Goal: Register for event/course

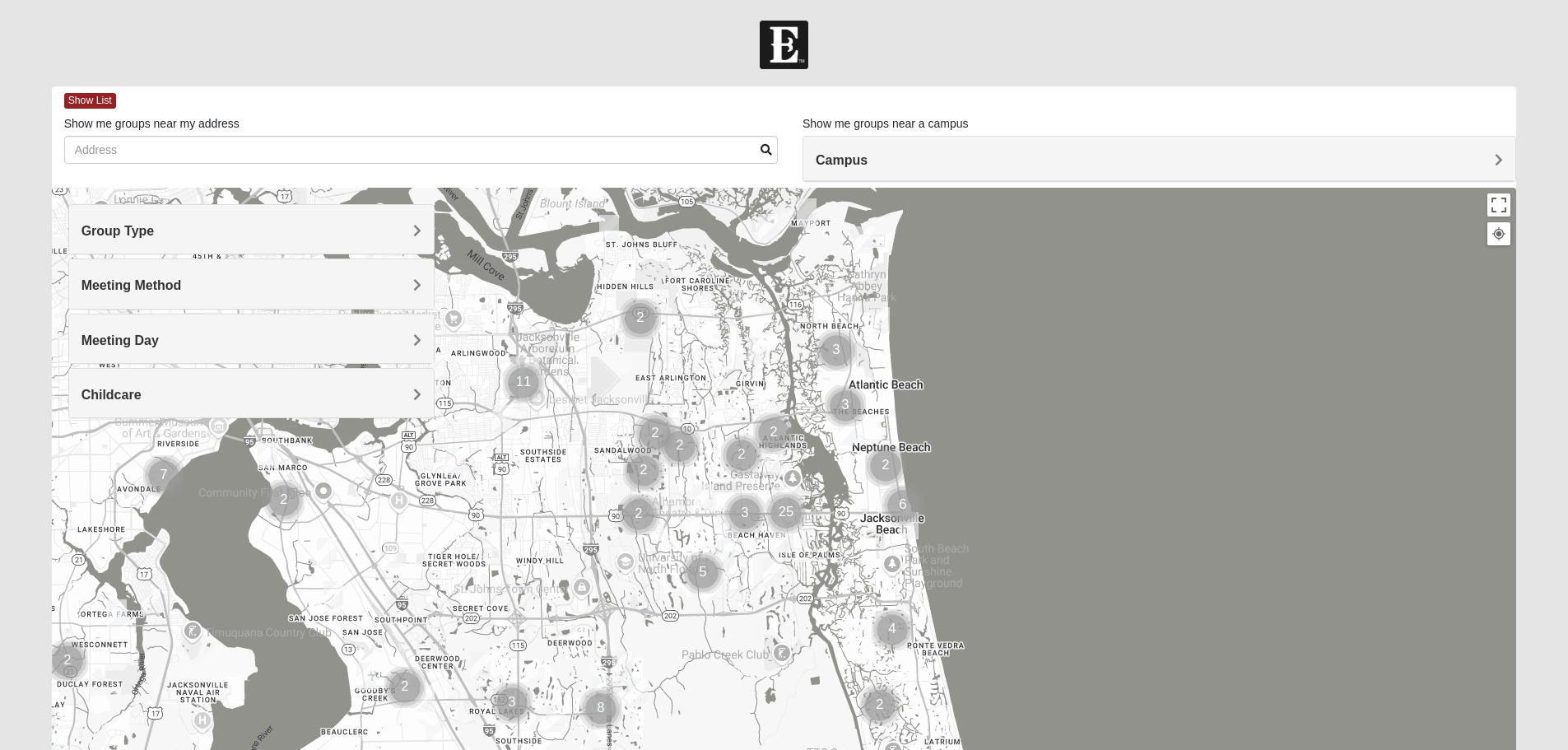
click at [405, 219] on div "Group Type" at bounding box center [251, 229] width 364 height 49
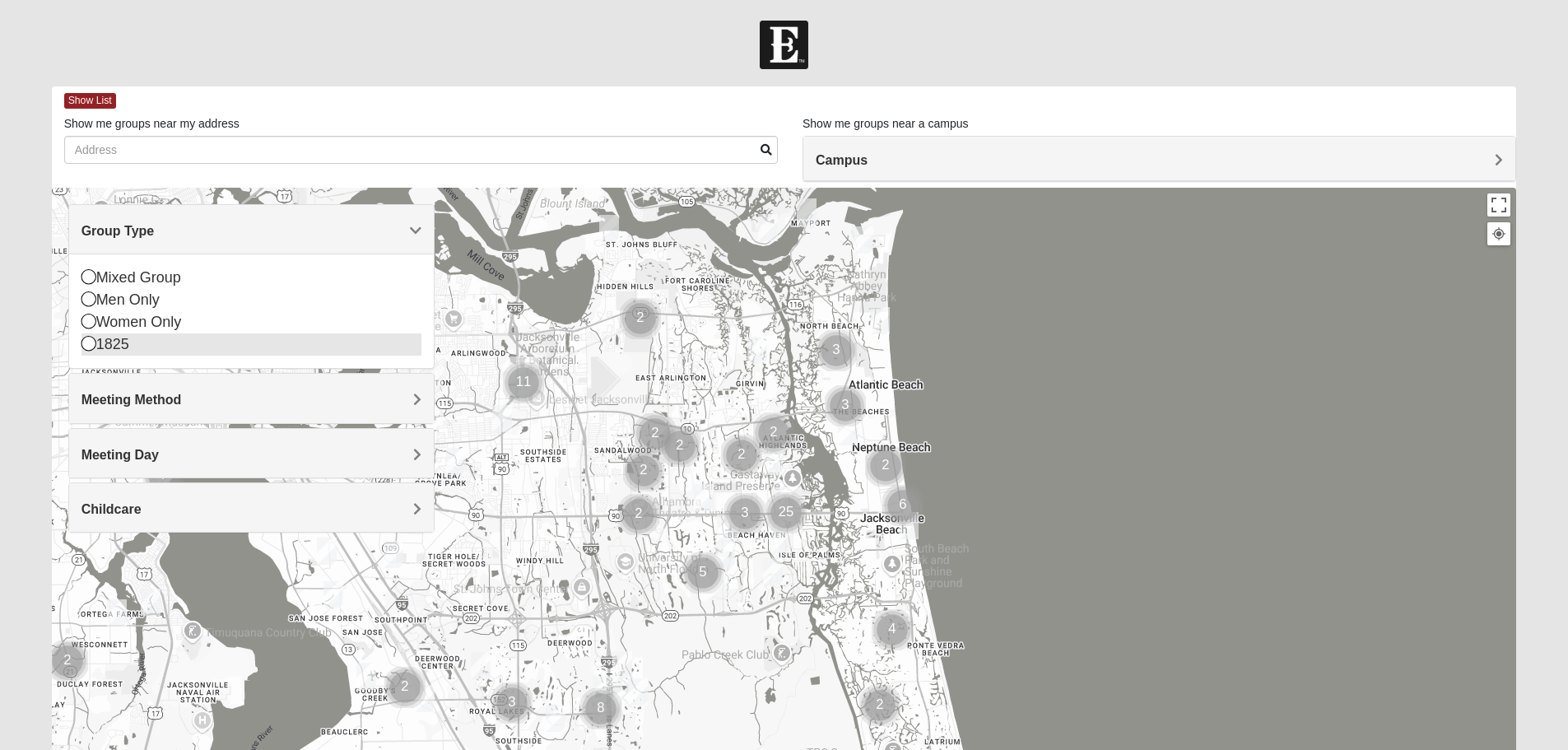
click at [84, 338] on icon at bounding box center [88, 343] width 15 height 15
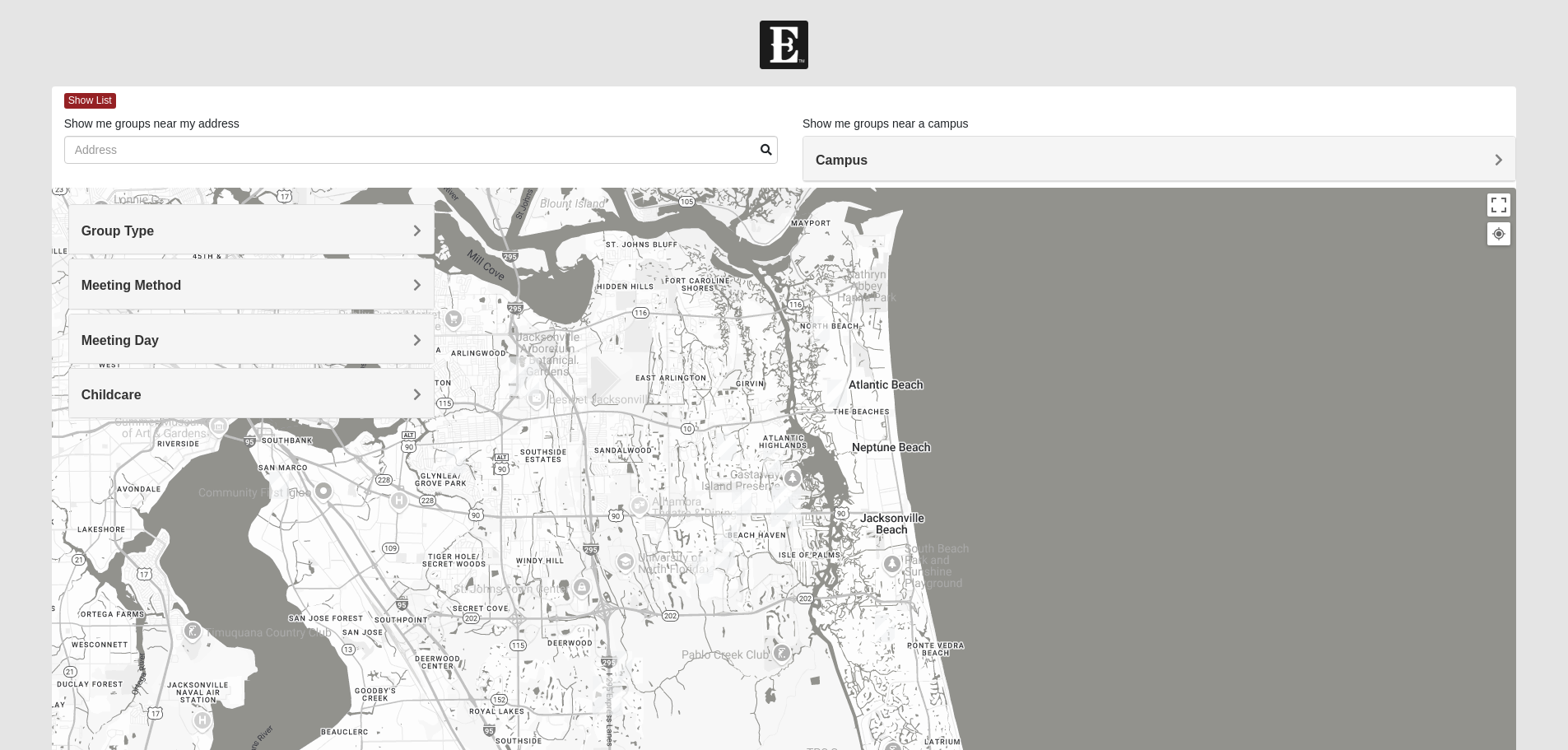
click at [277, 272] on div "Meeting Method" at bounding box center [251, 283] width 364 height 49
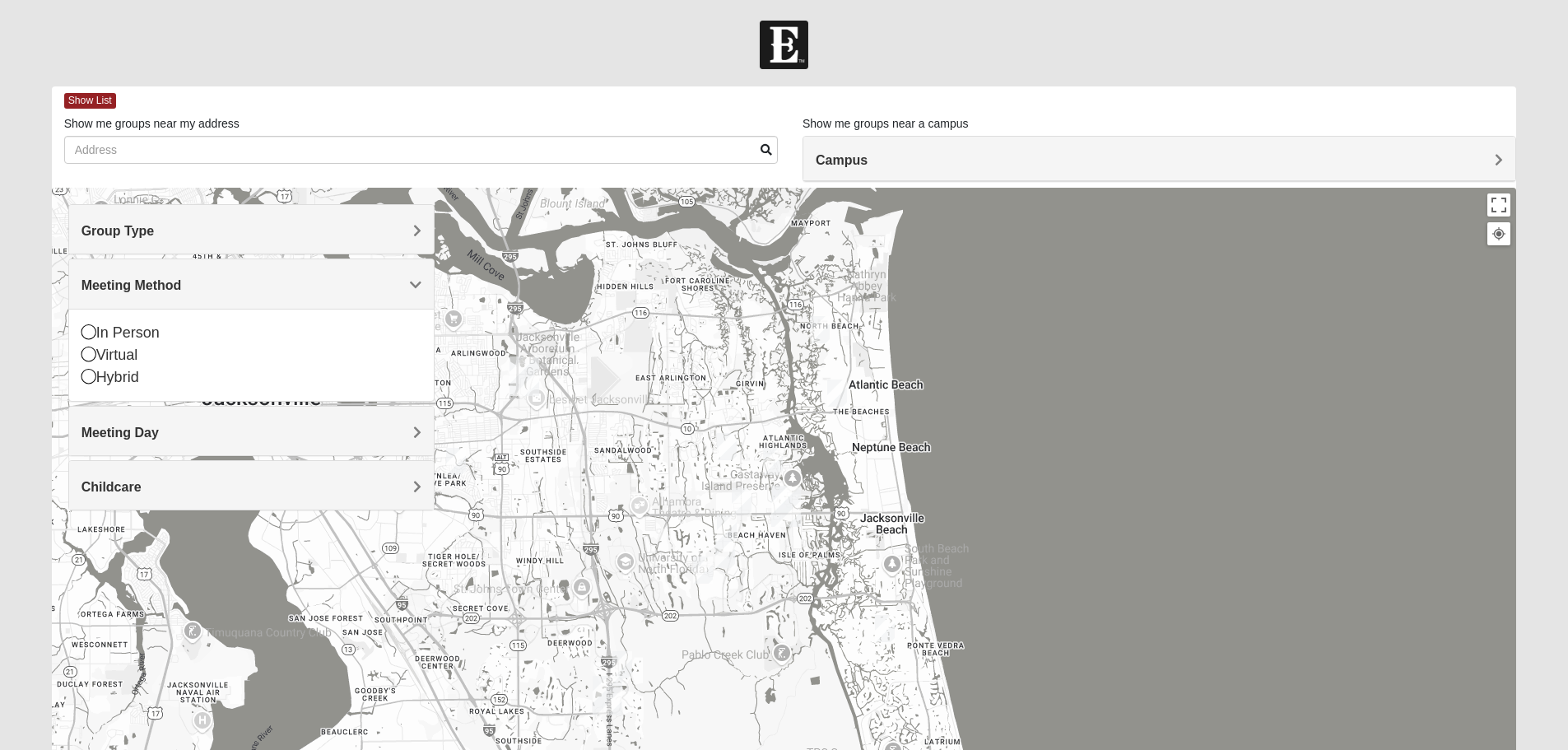
click at [80, 332] on div "In Person Virtual Hybrid" at bounding box center [251, 355] width 364 height 92
click at [84, 333] on icon at bounding box center [88, 331] width 15 height 15
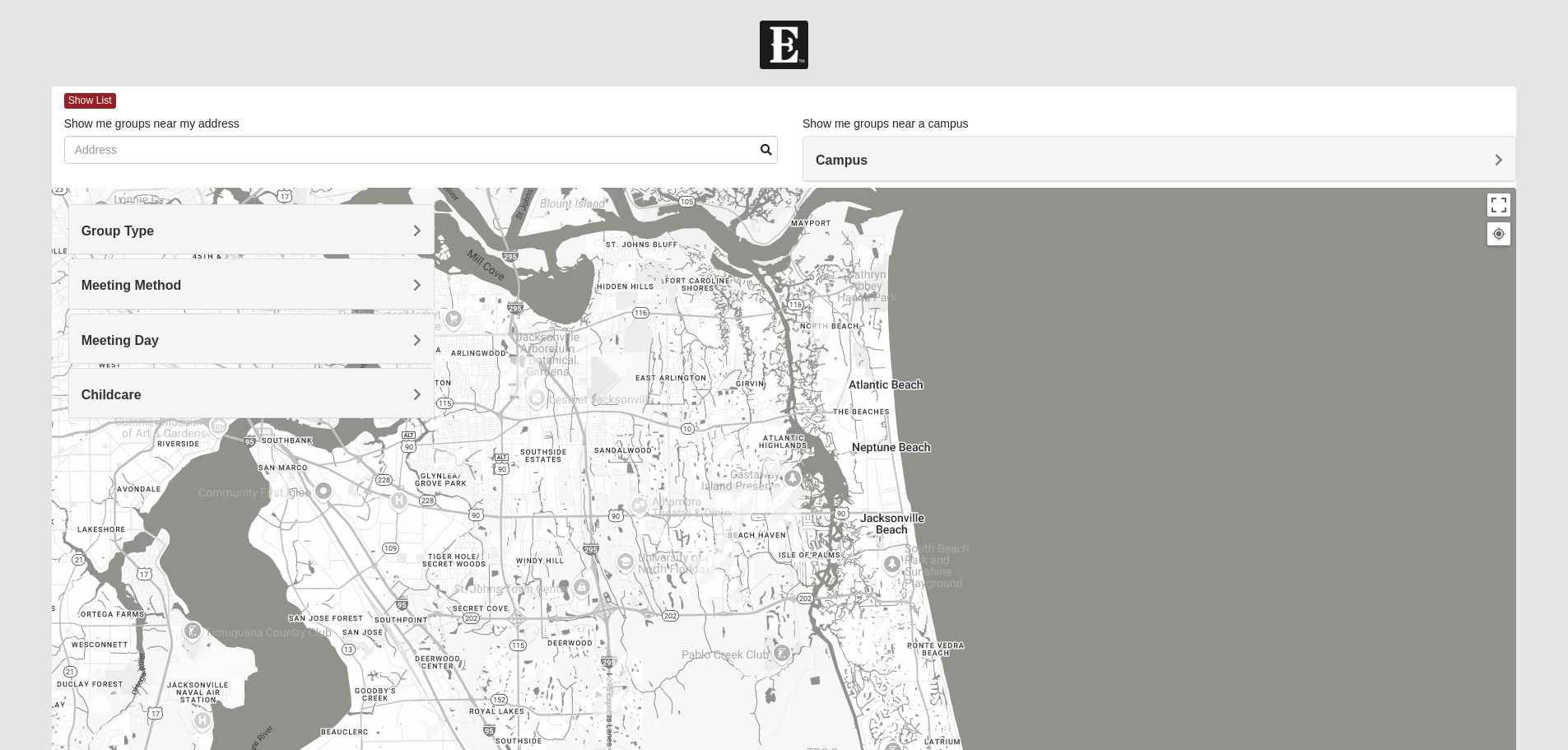
click at [192, 337] on h4 "Meeting Day" at bounding box center [251, 340] width 340 height 15
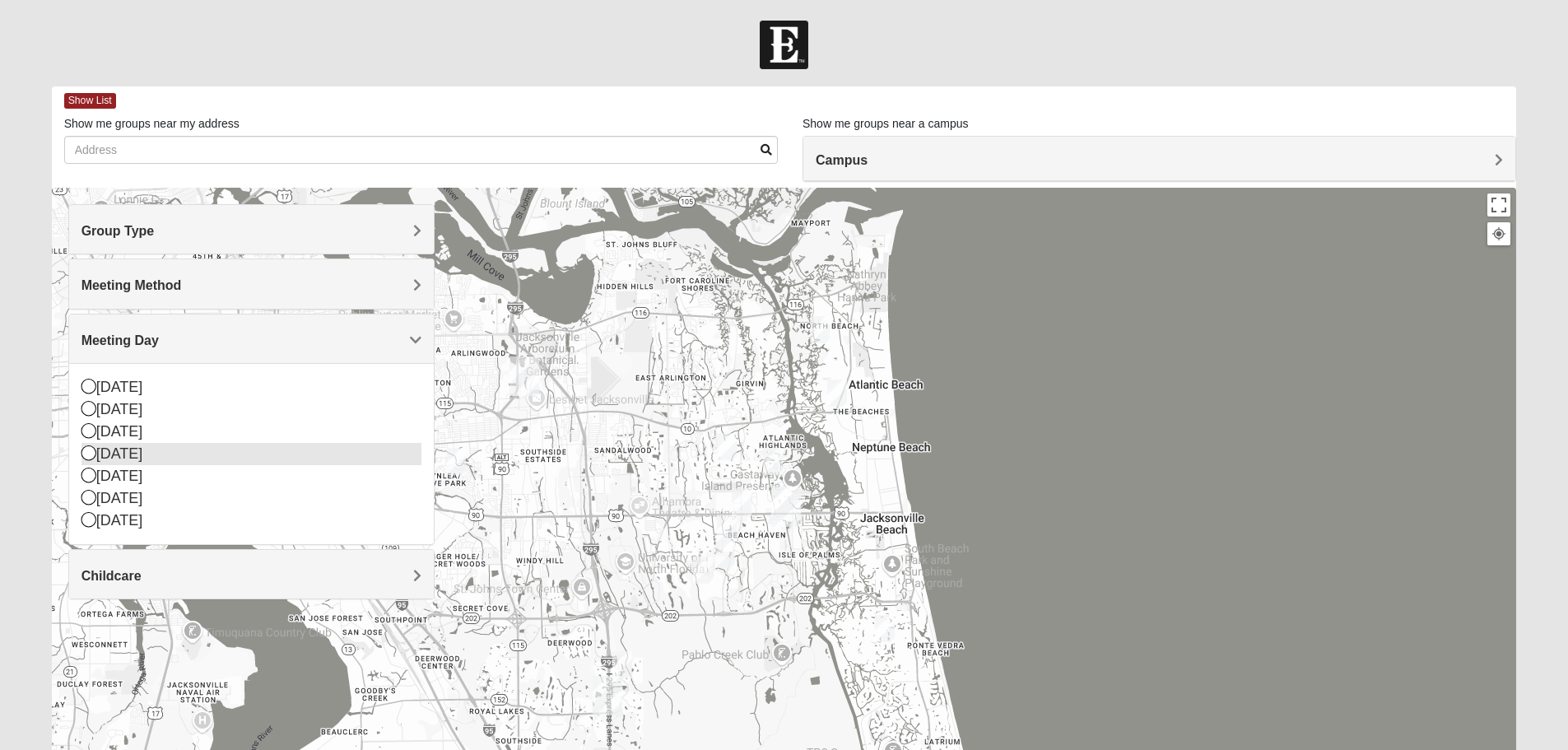
click at [91, 449] on icon at bounding box center [88, 452] width 15 height 15
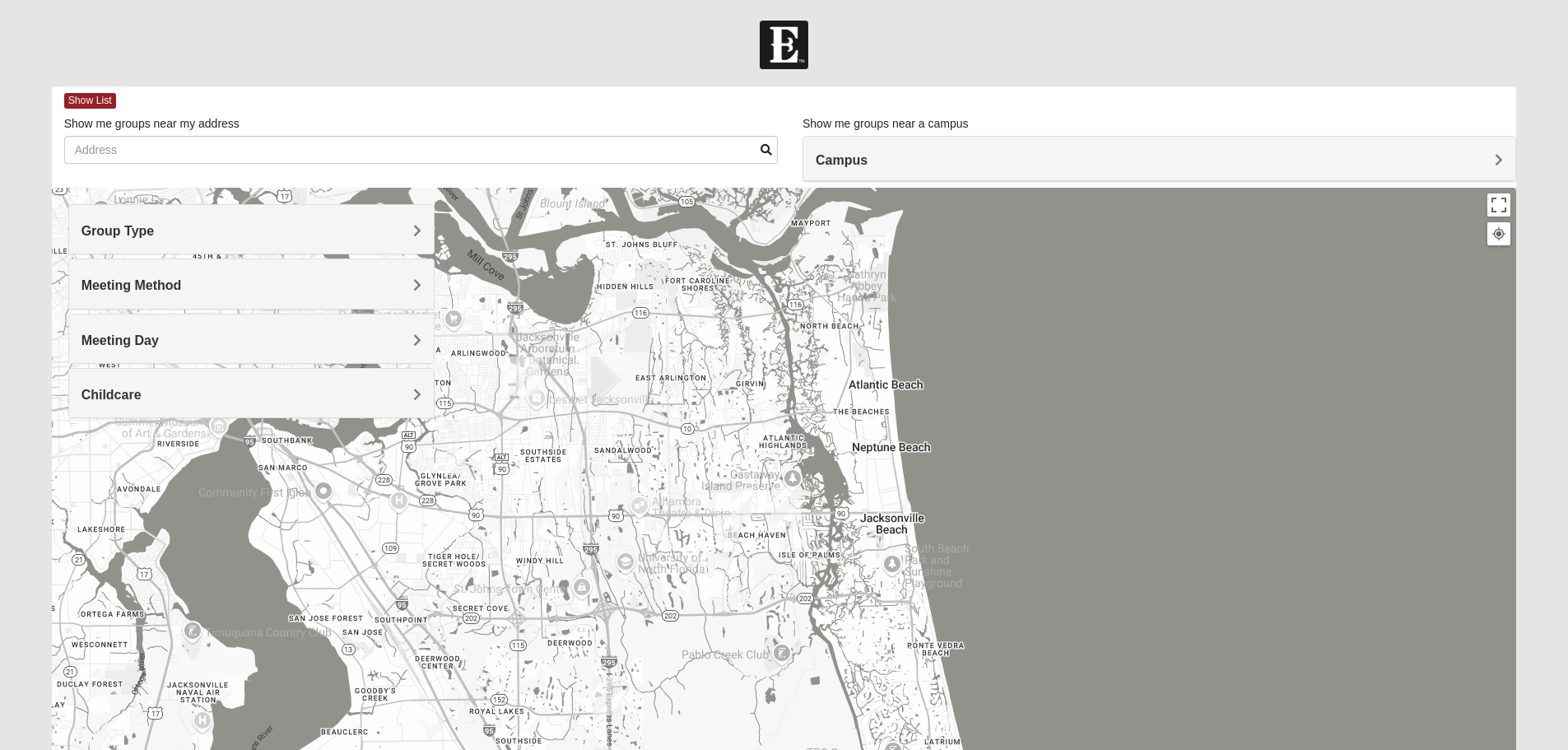
click at [280, 342] on h4 "Meeting Day" at bounding box center [251, 340] width 340 height 15
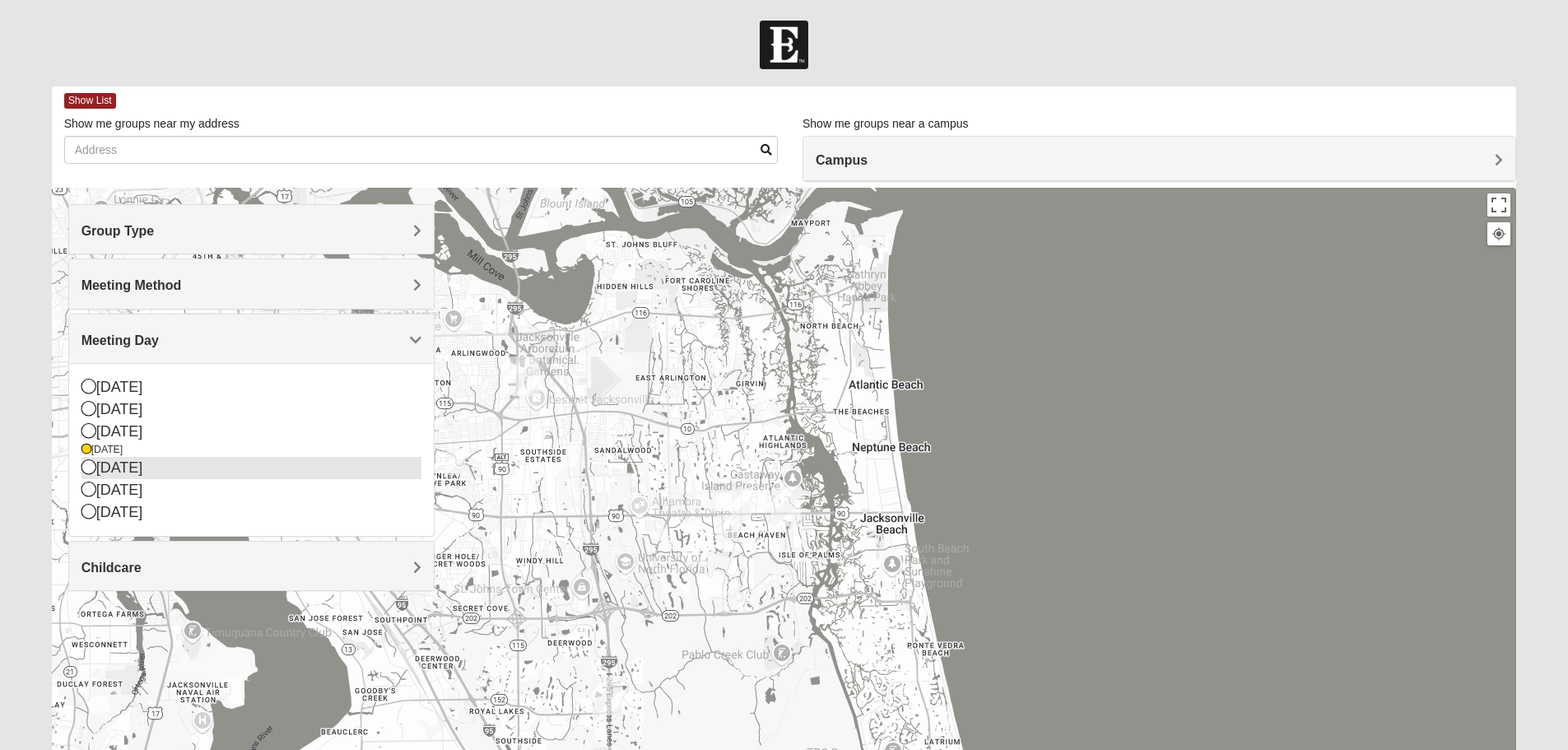
click at [91, 468] on icon at bounding box center [88, 466] width 15 height 15
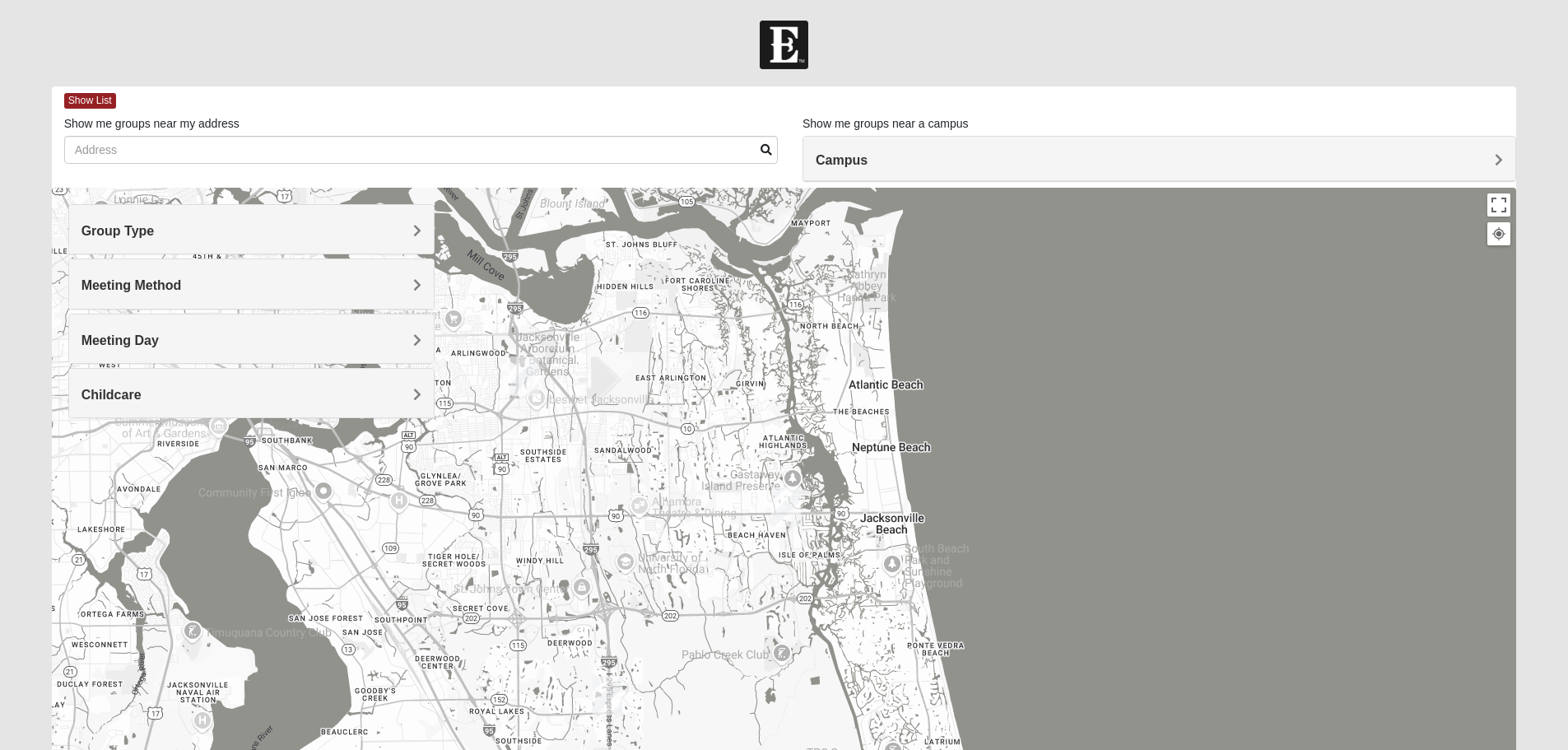
click at [216, 337] on h4 "Meeting Day" at bounding box center [251, 340] width 340 height 15
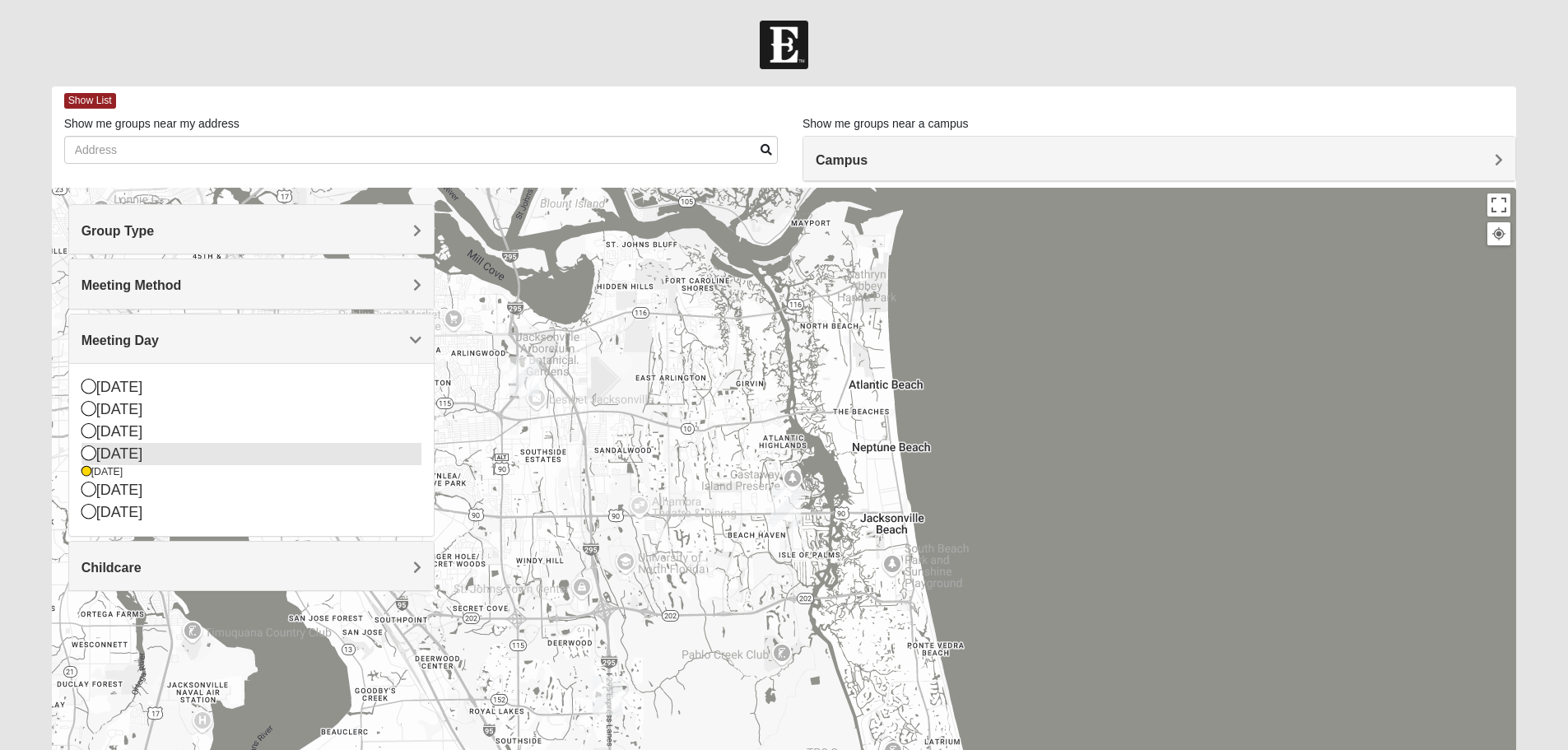
click at [88, 452] on icon at bounding box center [88, 452] width 15 height 15
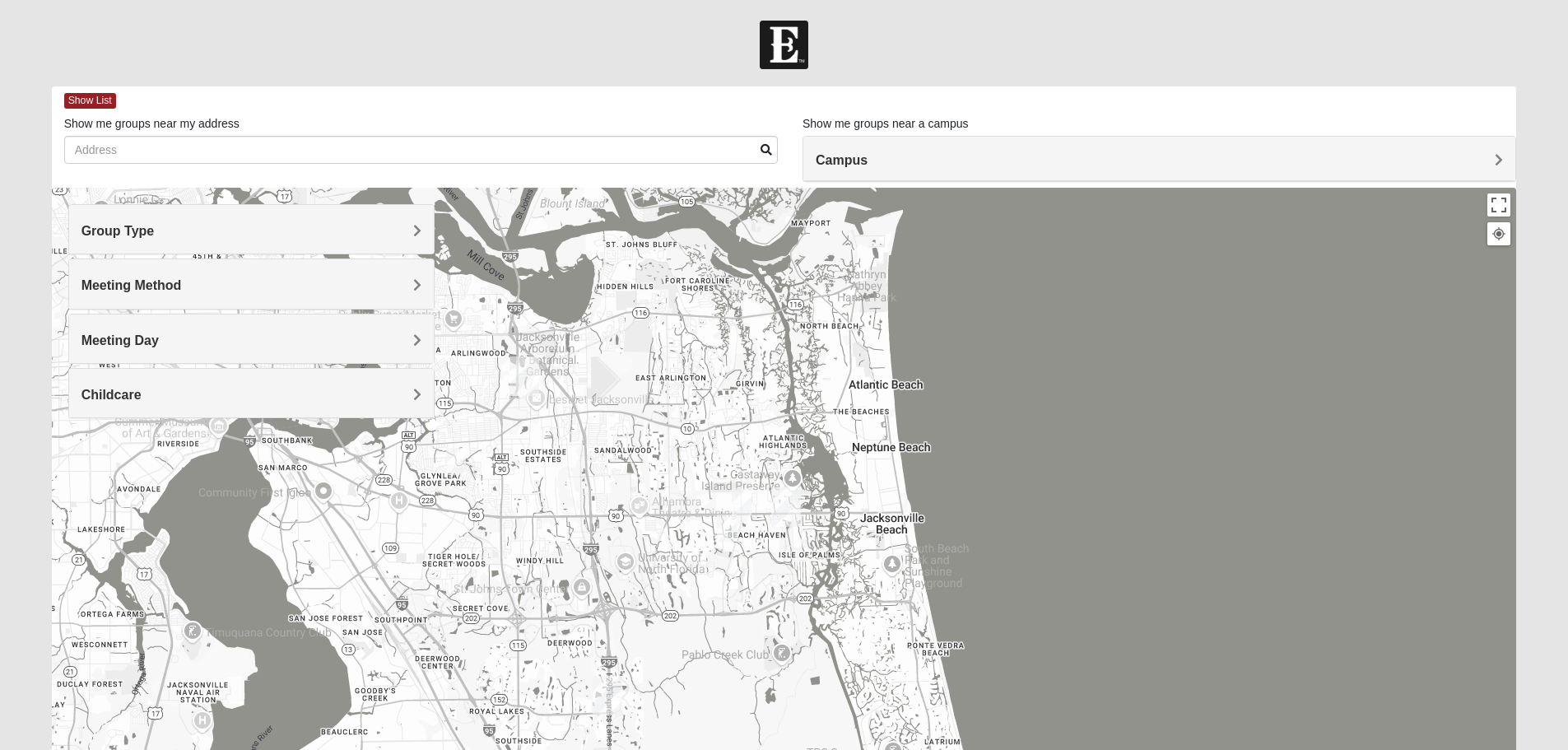
click at [207, 401] on h4 "Childcare" at bounding box center [251, 394] width 340 height 15
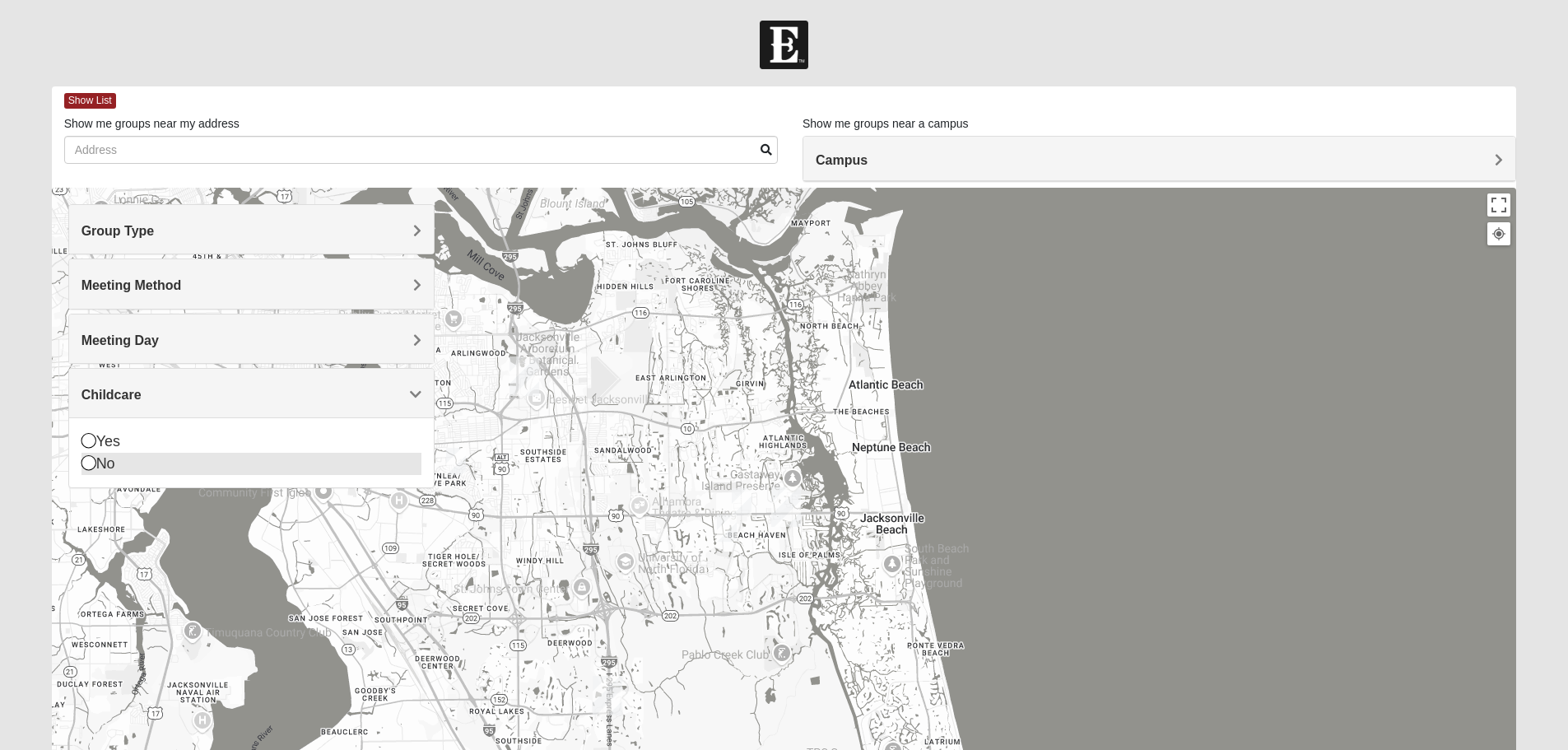
click at [91, 462] on icon at bounding box center [88, 462] width 15 height 15
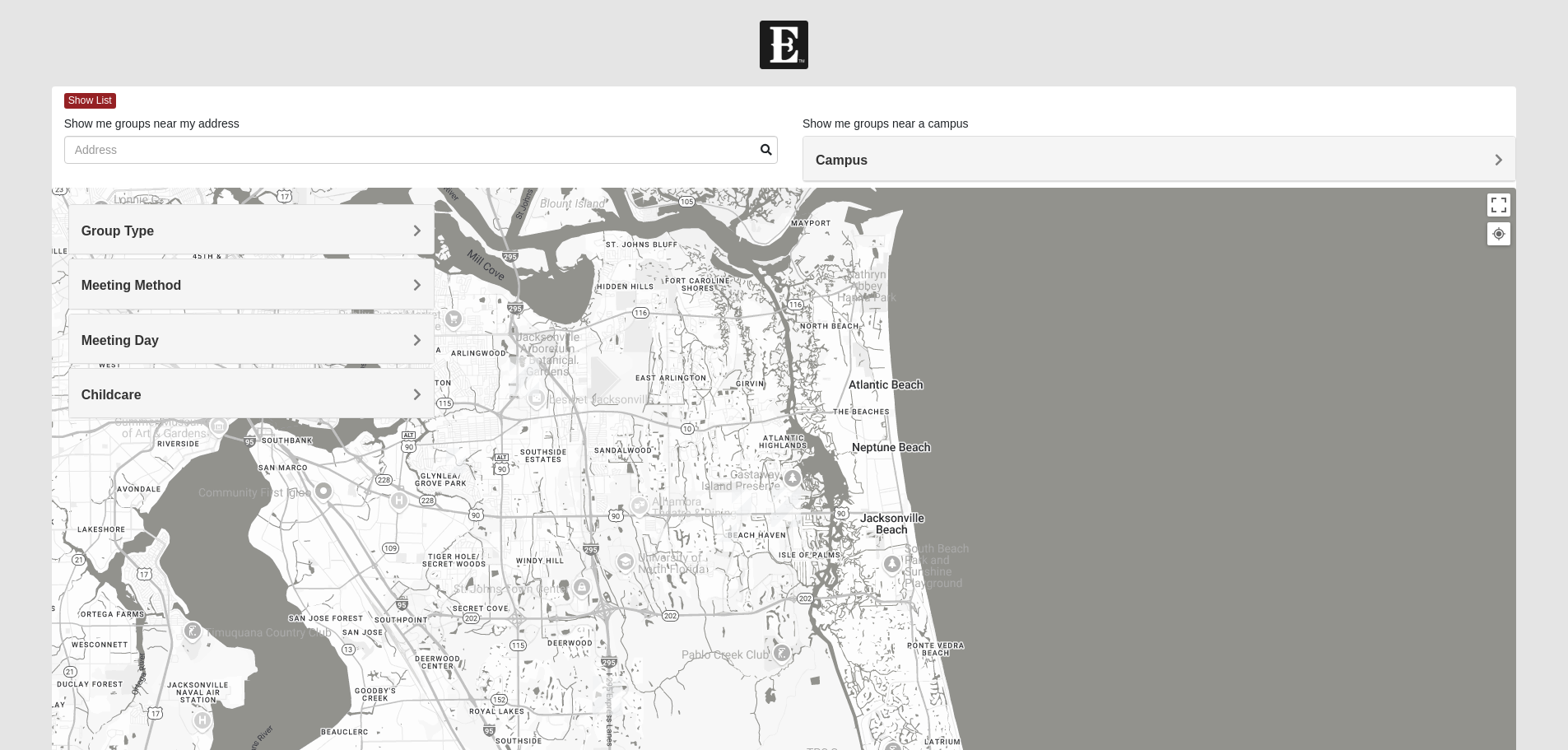
click at [1494, 235] on div at bounding box center [1498, 233] width 15 height 15
click at [744, 494] on img "1825 Womens Annis/Ferguson 32246" at bounding box center [741, 502] width 20 height 27
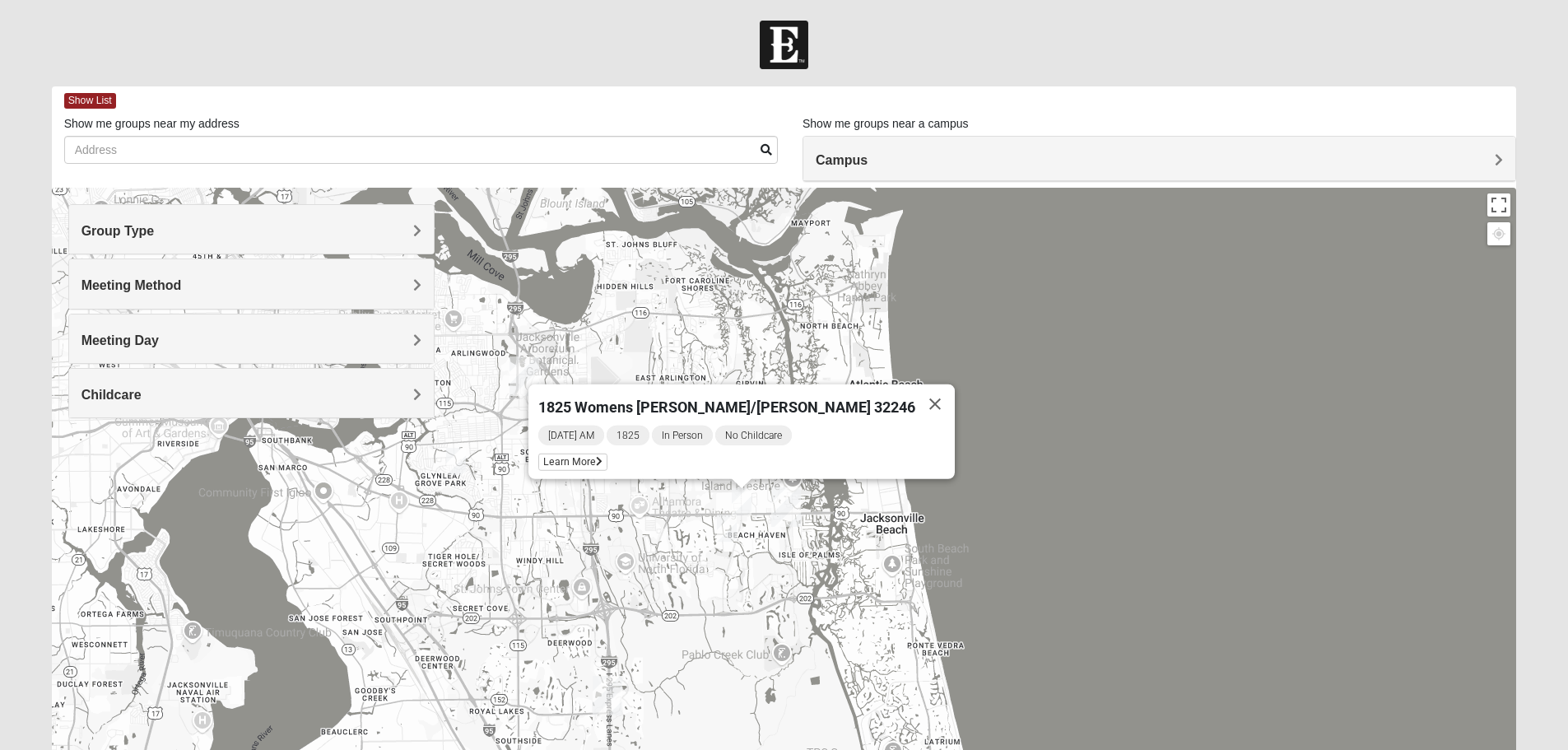
click at [727, 525] on img "1825 Mens Cason 32224" at bounding box center [726, 528] width 20 height 27
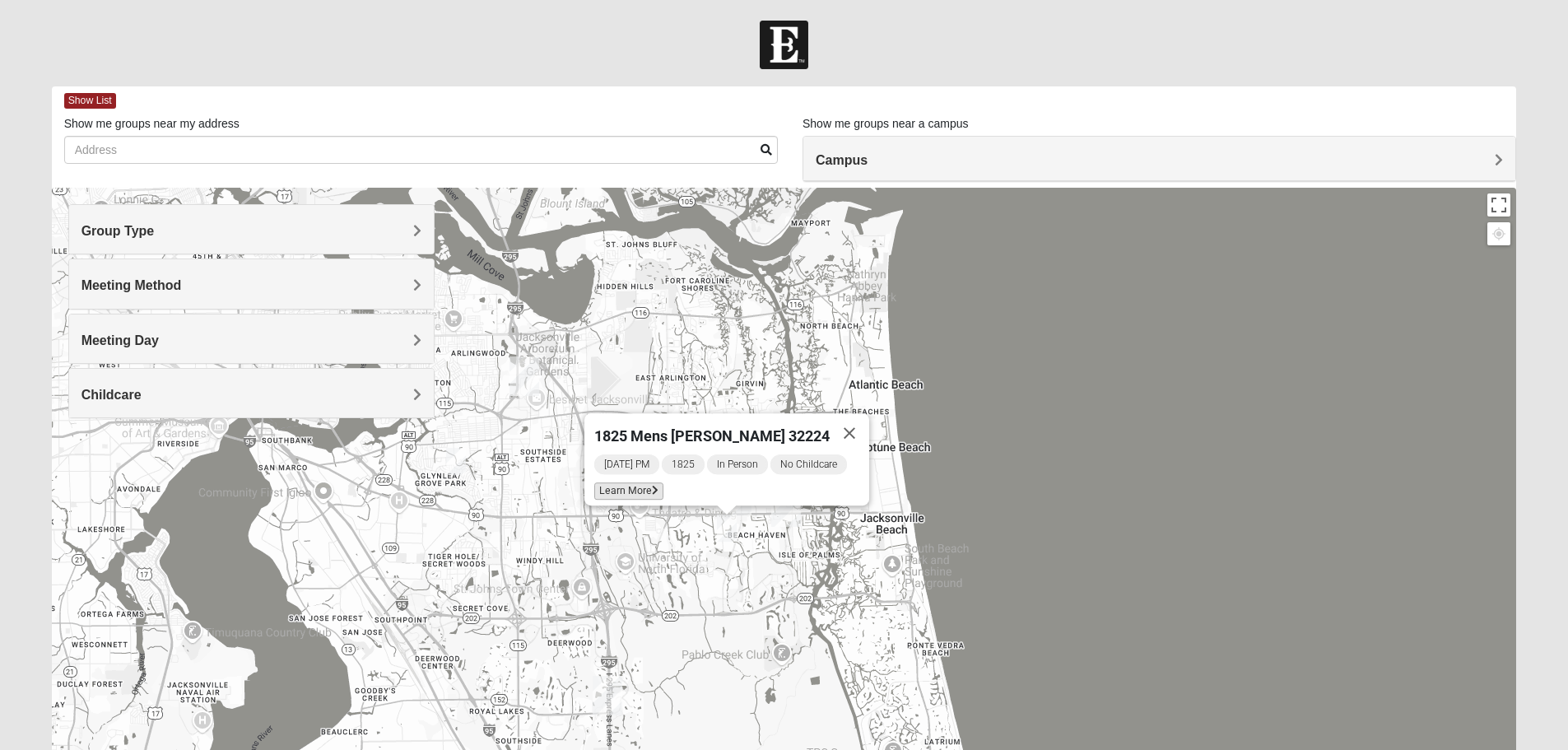
click at [633, 482] on span "Learn More" at bounding box center [629, 491] width 69 height 17
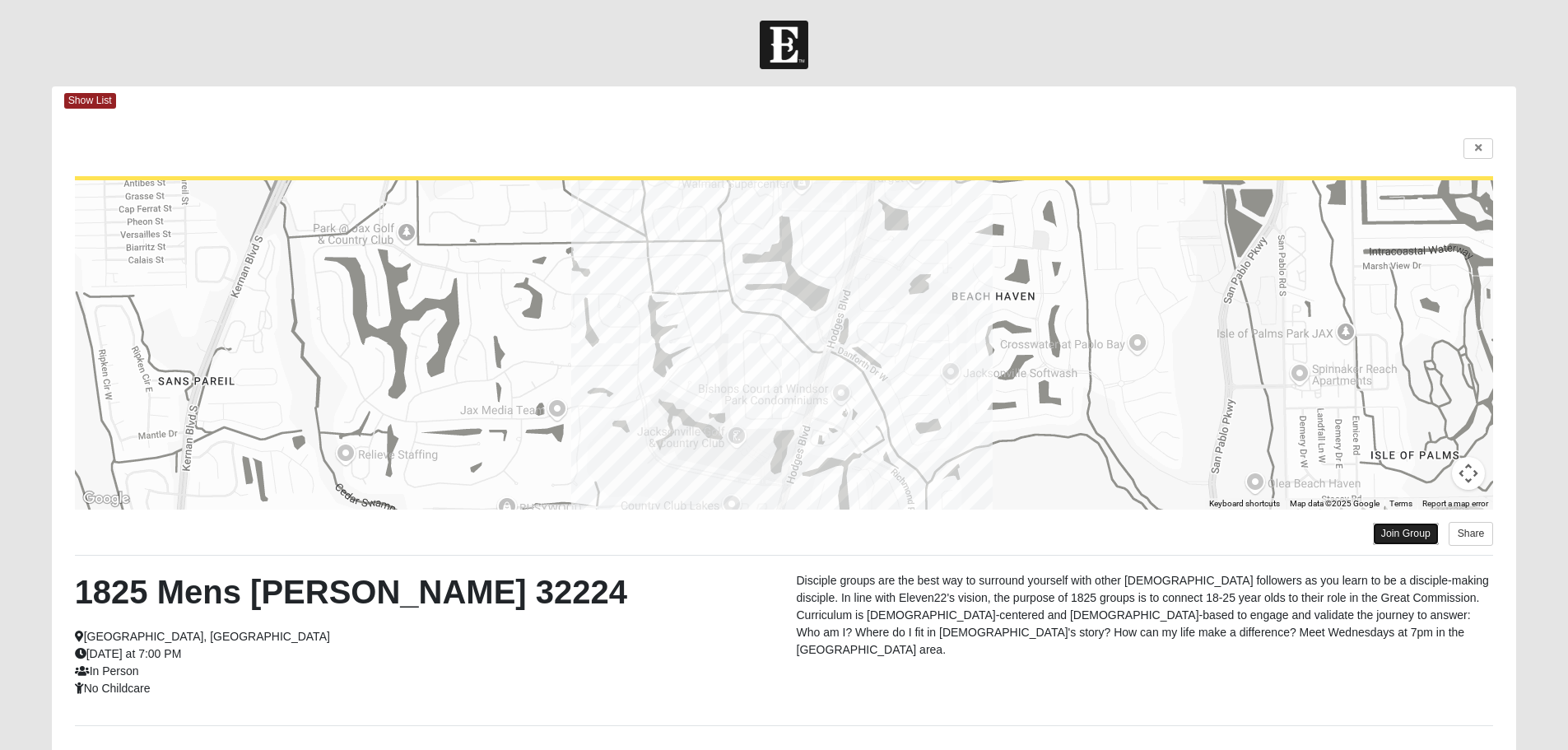
click at [1398, 525] on link "Join Group" at bounding box center [1405, 534] width 66 height 22
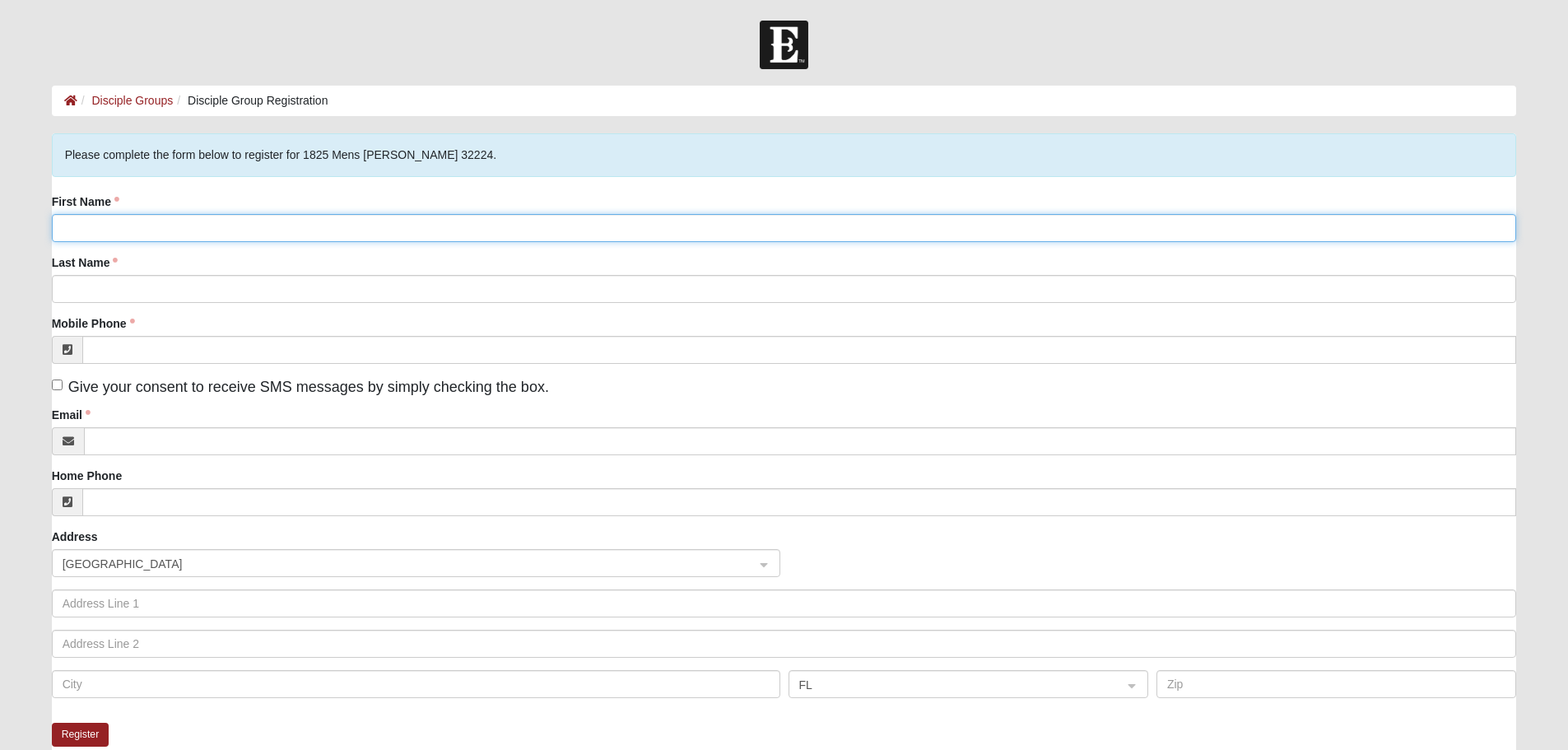
click at [80, 227] on input "First Name" at bounding box center [784, 227] width 1465 height 28
type input "[PERSON_NAME]"
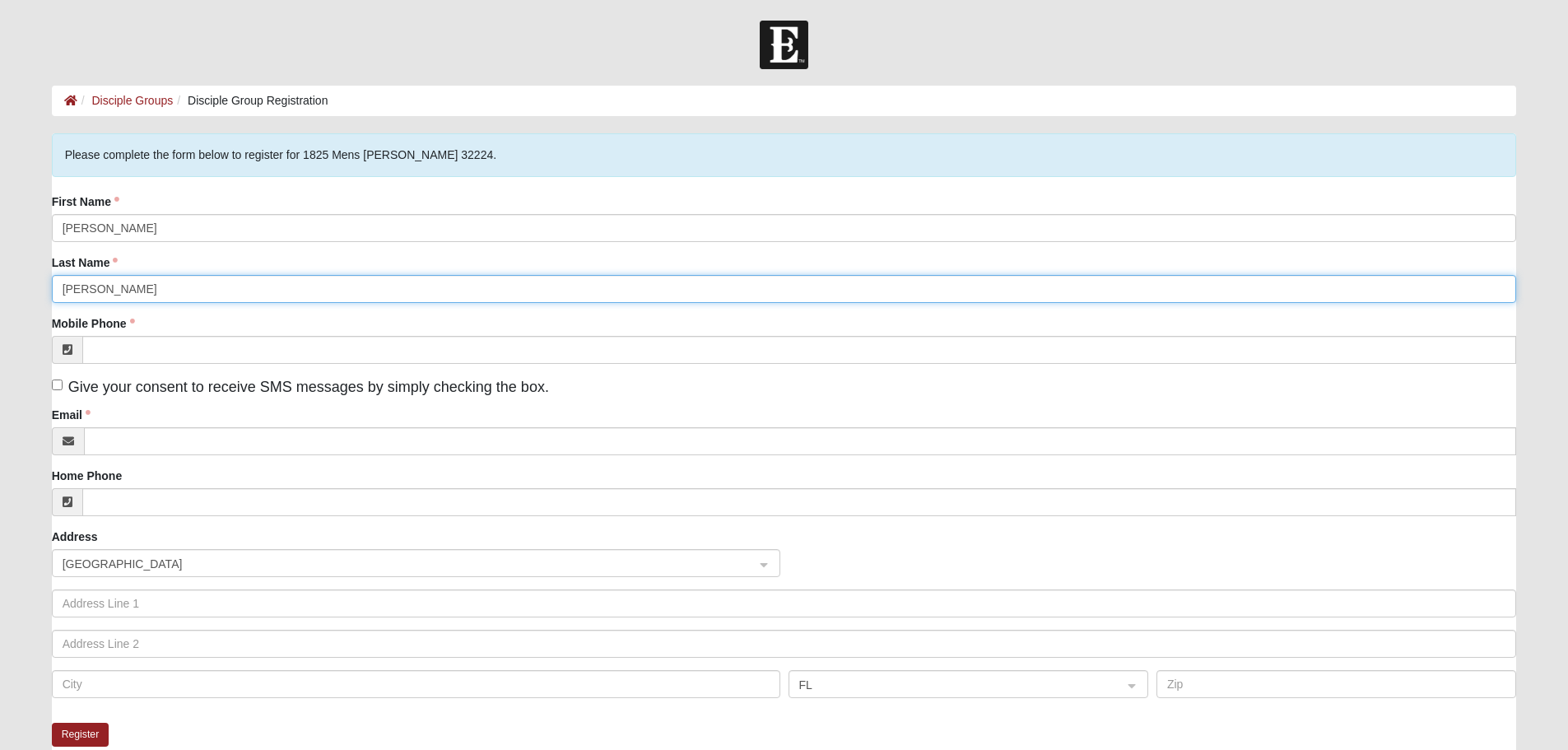
type input "Phillips"
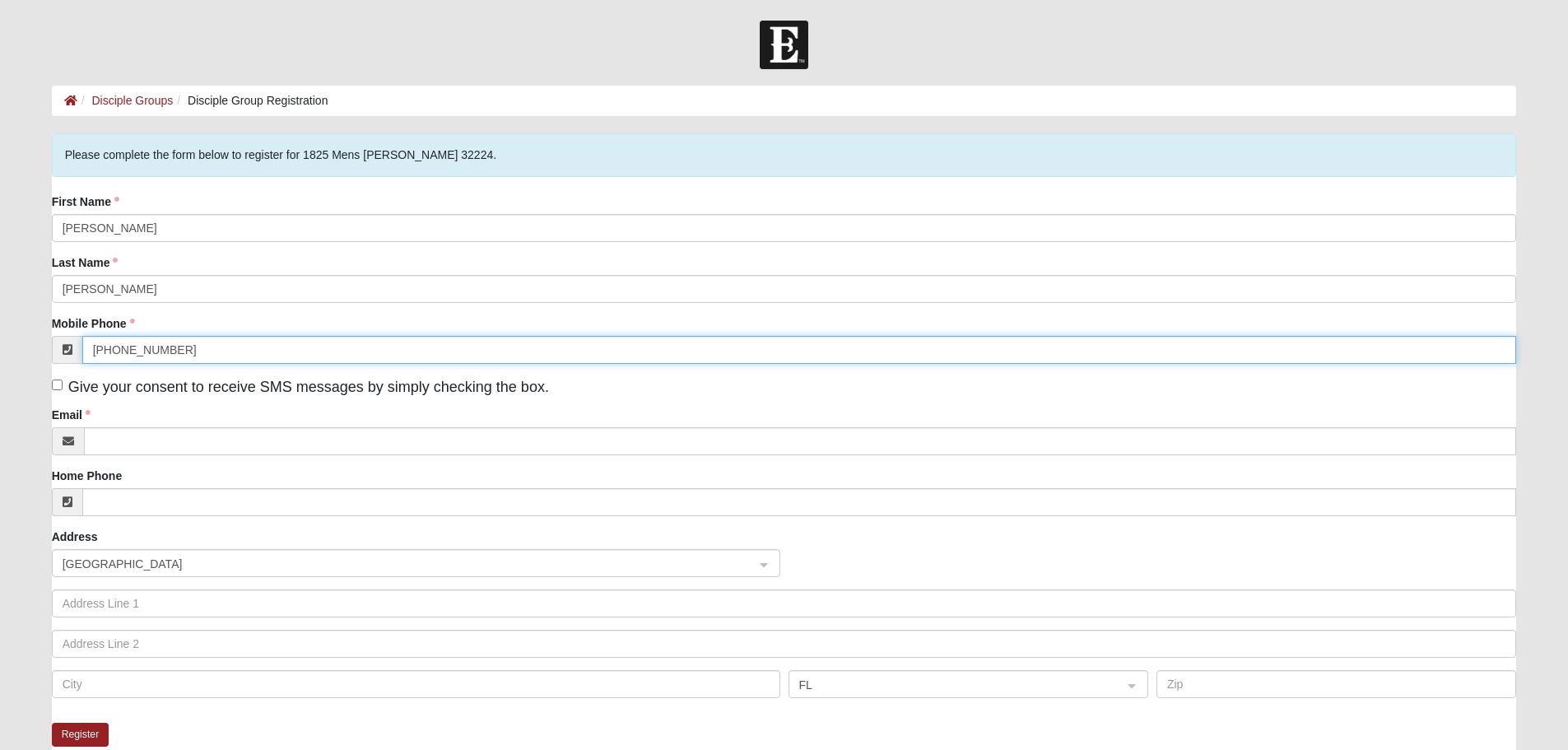
type input "(951) 368-4711"
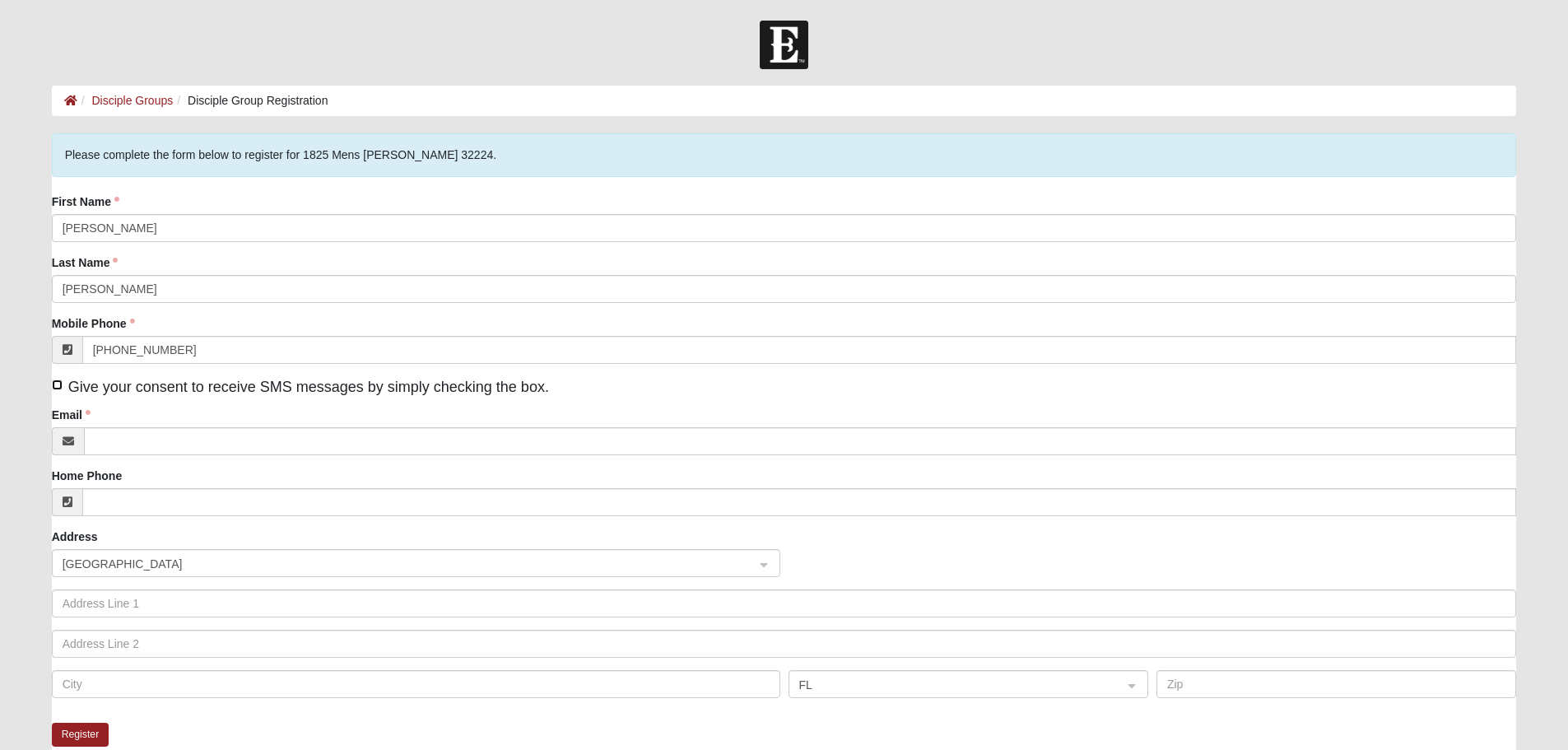
click at [58, 386] on input "Give your consent to receive SMS messages by simply checking the box." at bounding box center [57, 385] width 11 height 11
checkbox input "true"
click at [157, 438] on input "Email" at bounding box center [800, 440] width 1433 height 28
type input "s"
type input "ccmtb2018@outlook.com"
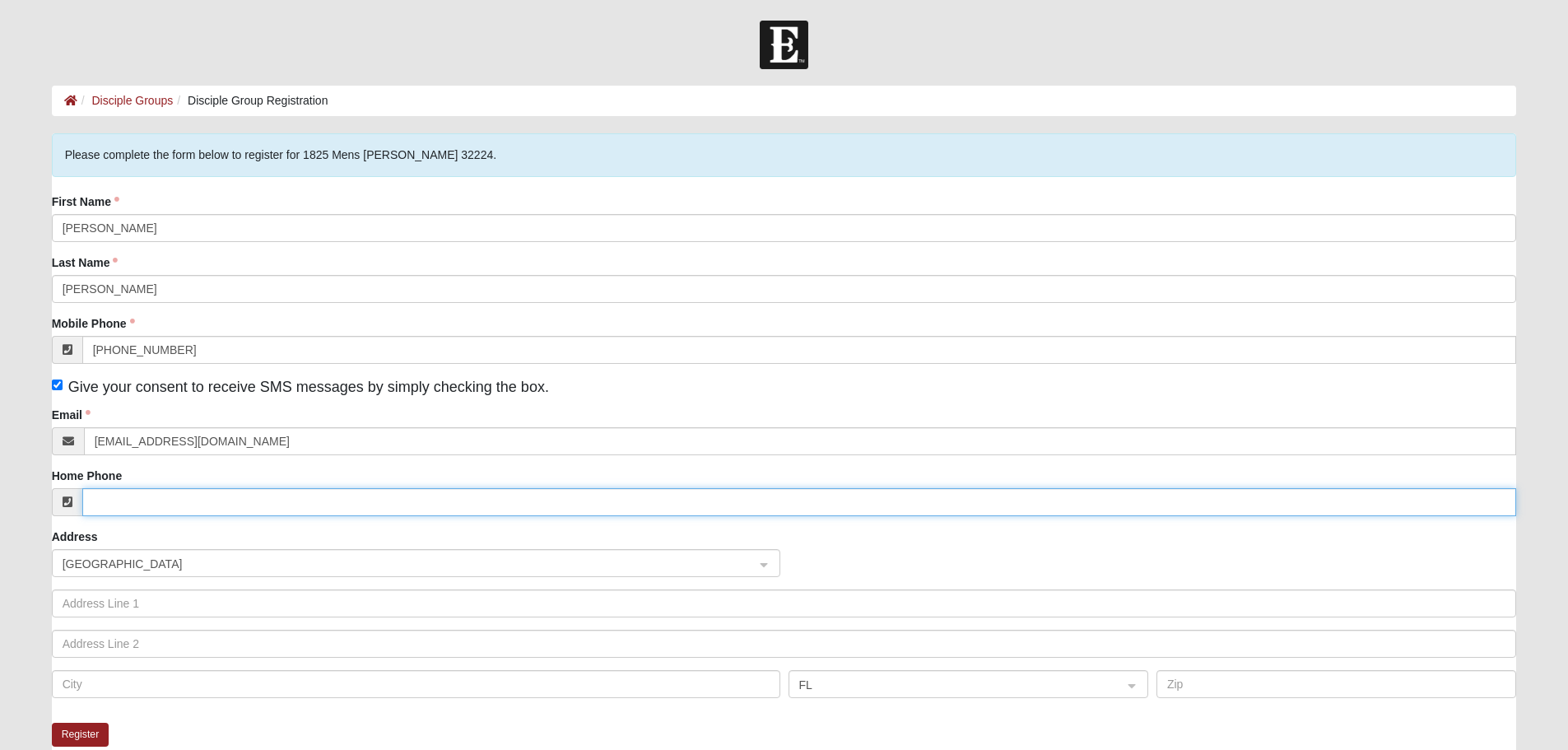
click at [134, 507] on input "Home Phone" at bounding box center [799, 502] width 1435 height 28
click at [199, 570] on span "United States" at bounding box center [401, 564] width 677 height 18
type input "(951) 833-2006"
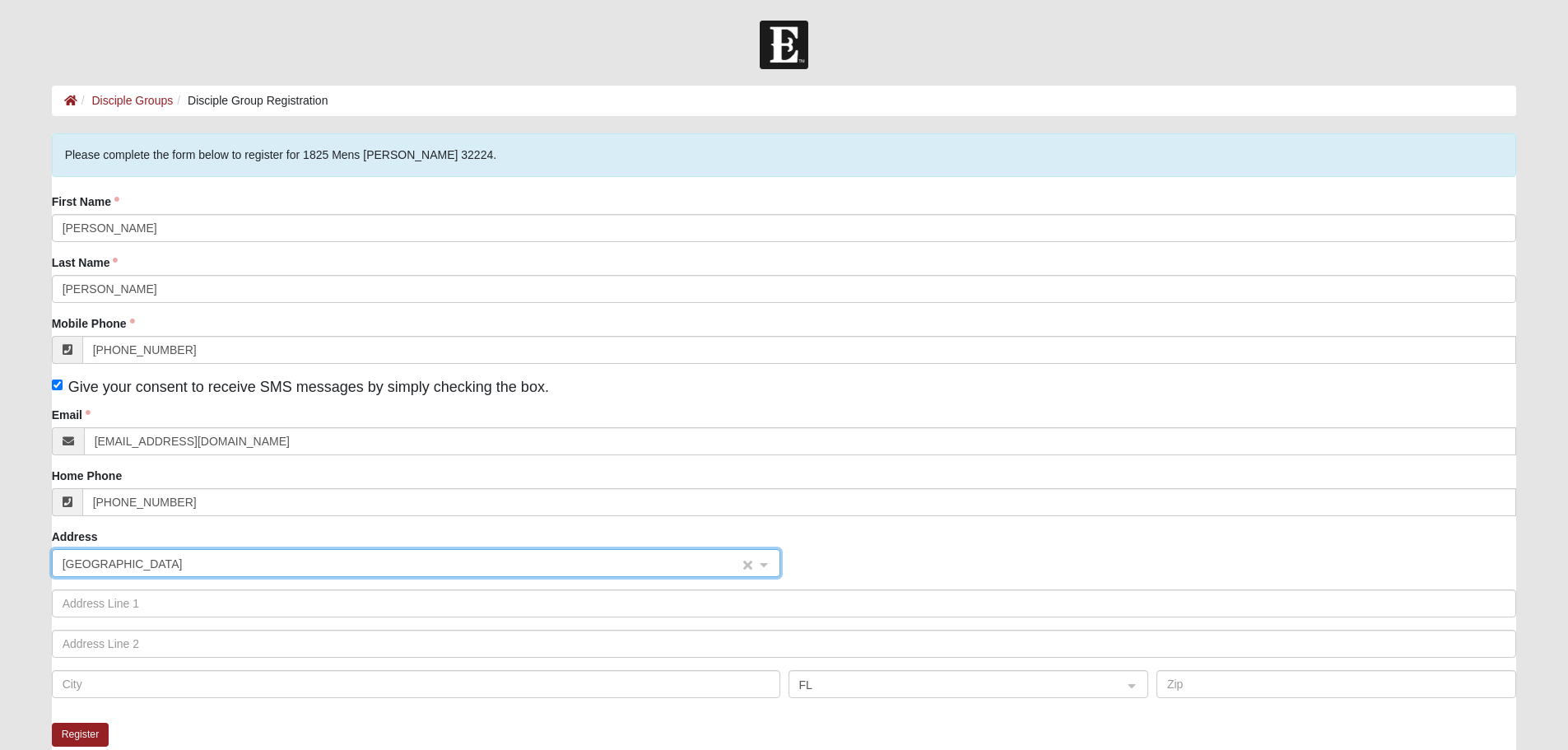
click at [199, 570] on span "United States" at bounding box center [401, 564] width 677 height 18
click at [181, 605] on input "text" at bounding box center [784, 603] width 1465 height 28
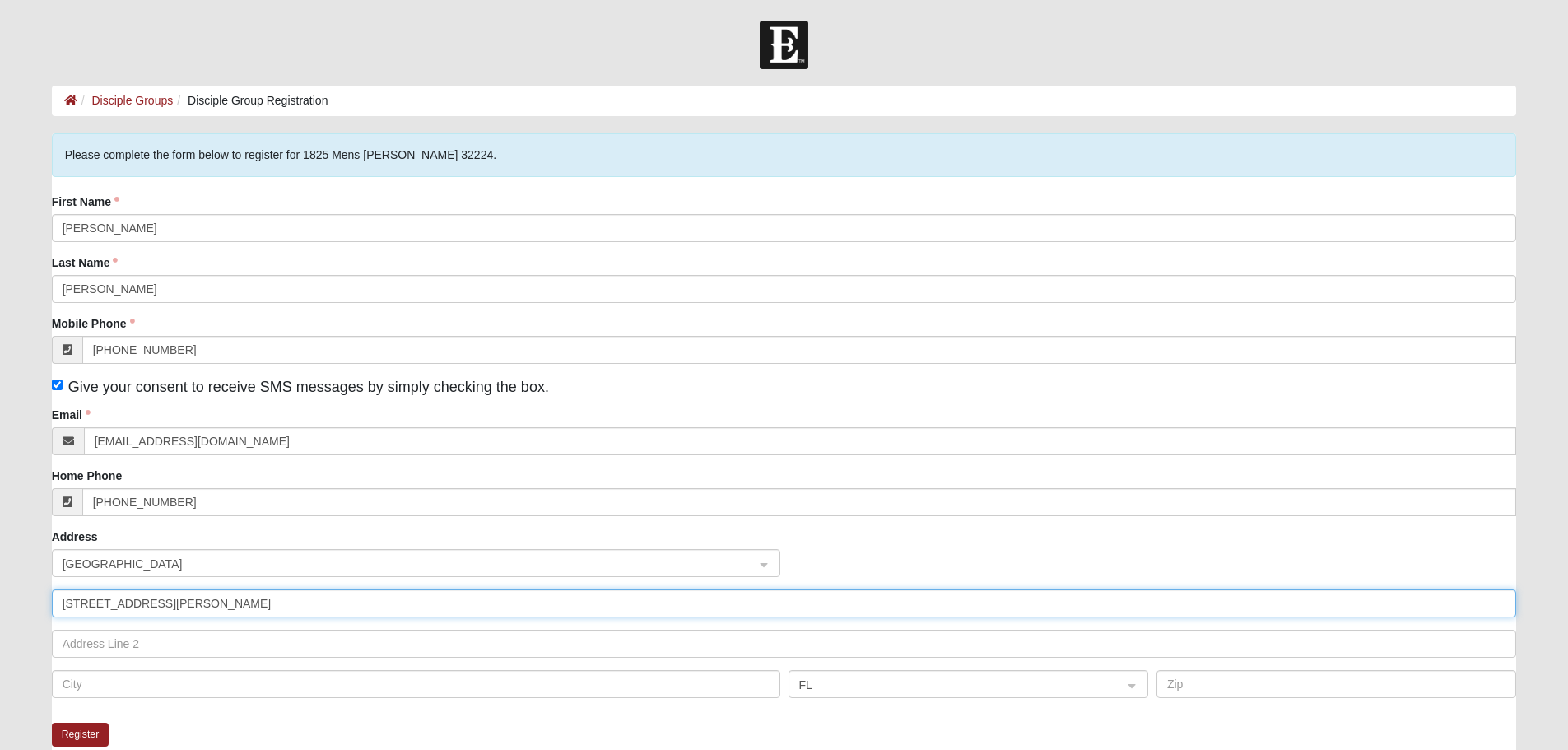
type input "4090 Hodges Blvd"
type input "Jacksonville"
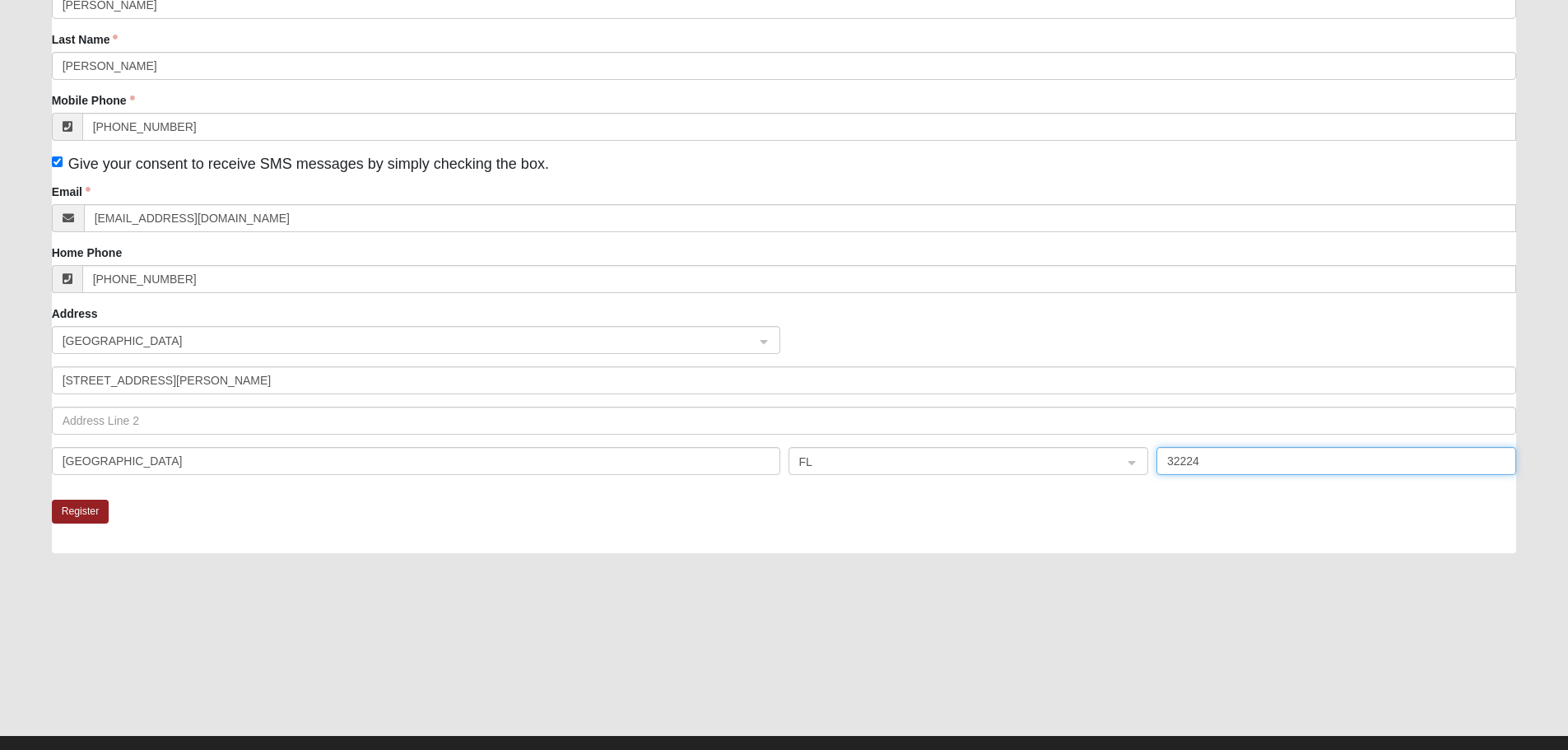
scroll to position [247, 0]
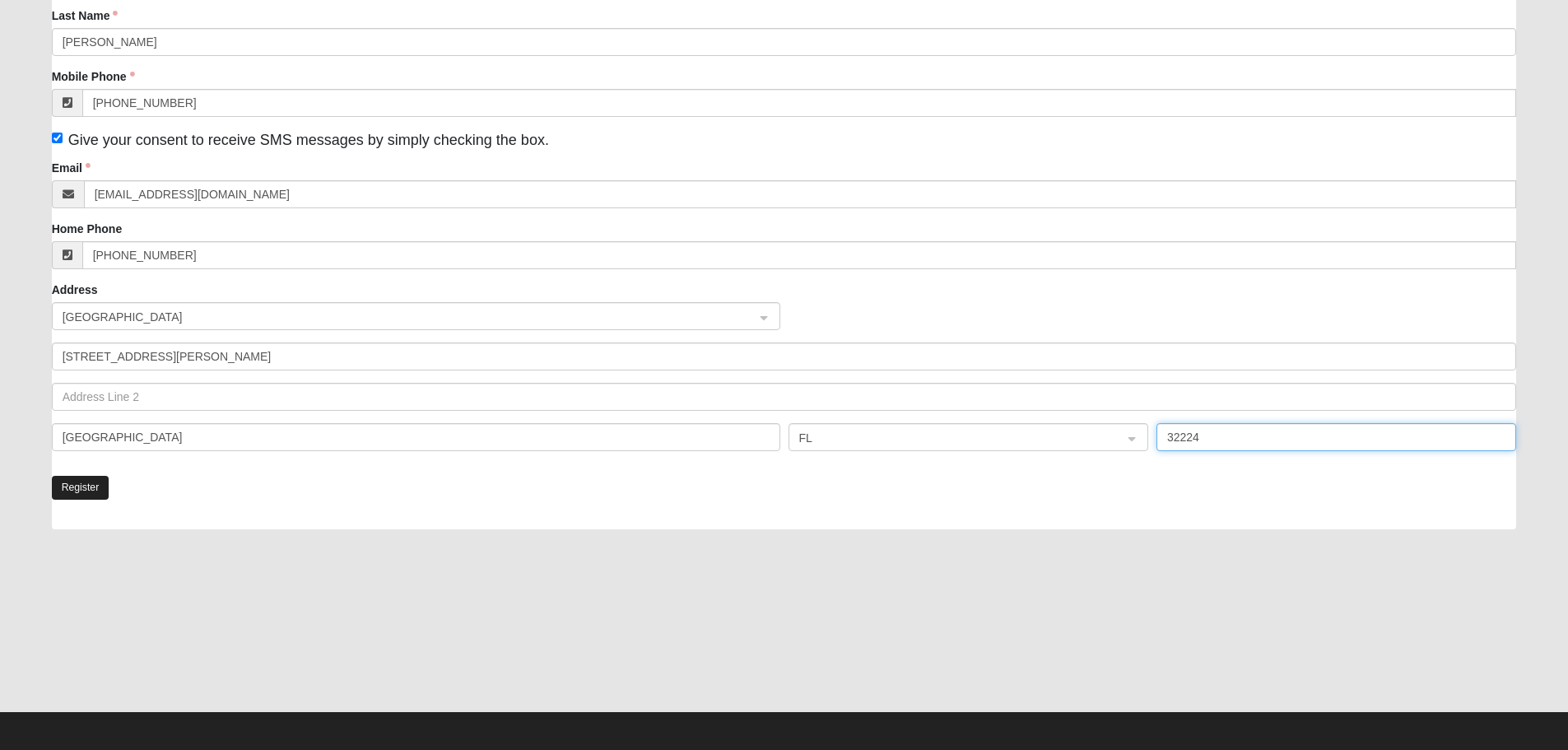
type input "32224"
click at [91, 493] on button "Register" at bounding box center [80, 487] width 57 height 24
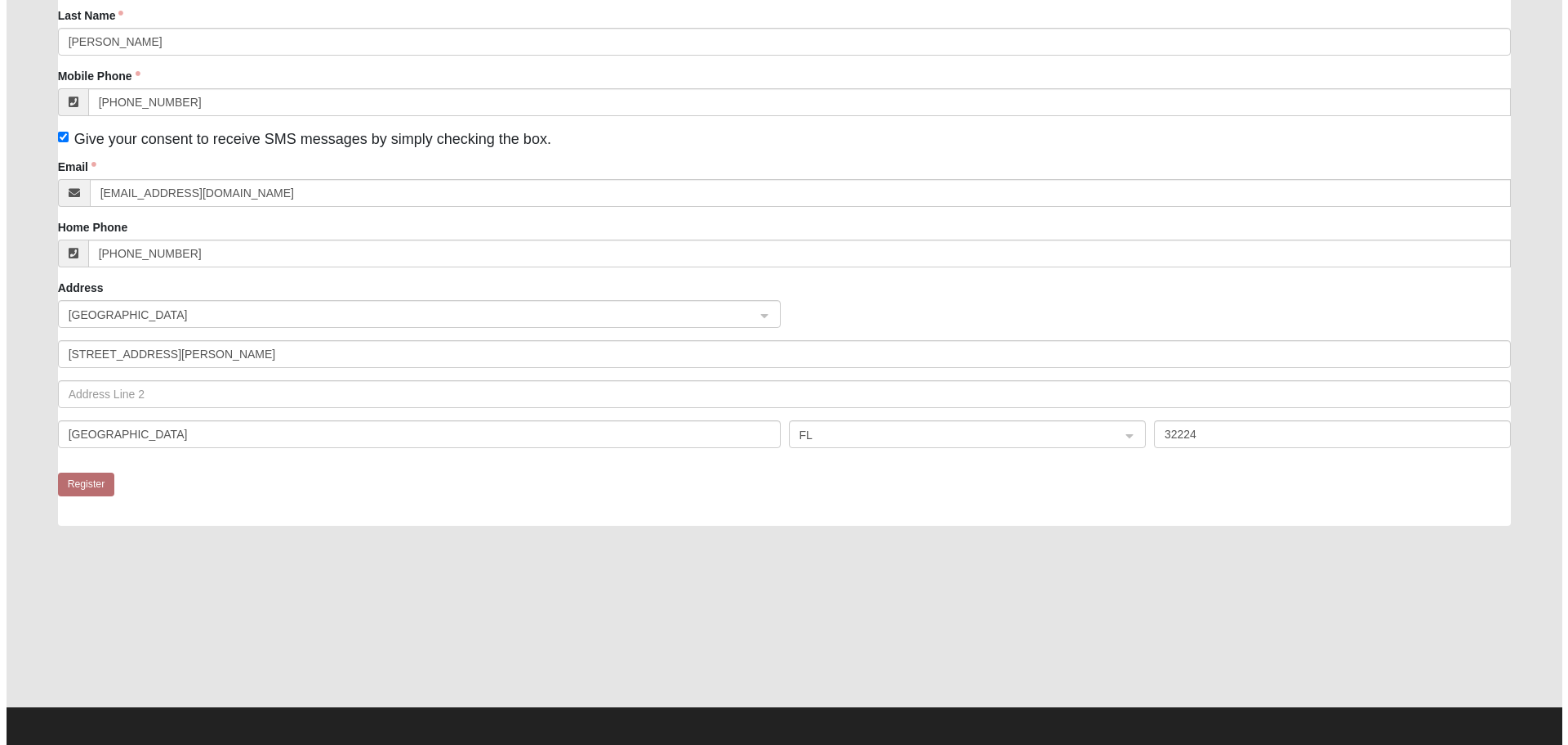
scroll to position [0, 0]
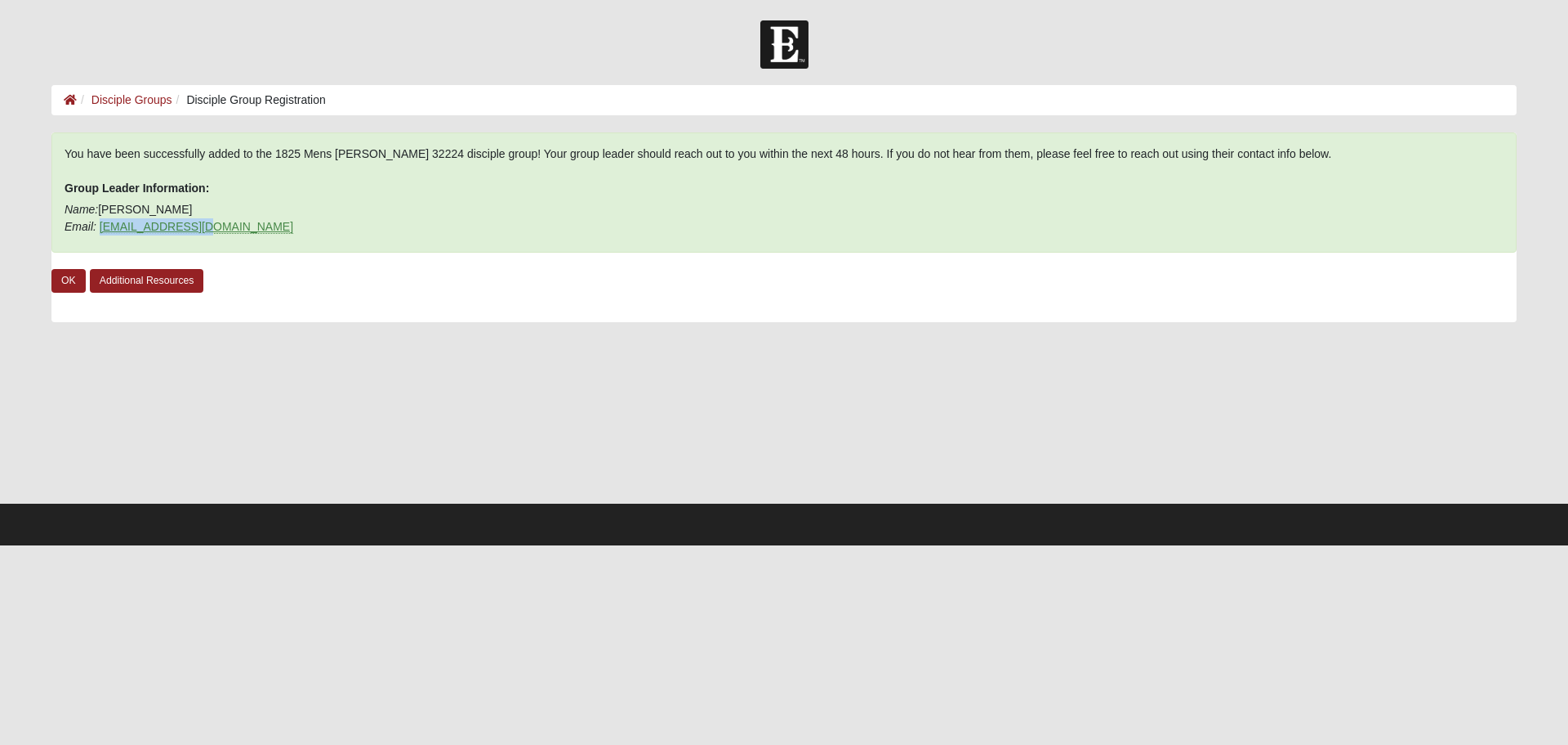
drag, startPoint x: 207, startPoint y: 225, endPoint x: 101, endPoint y: 229, distance: 106.1
click at [101, 229] on p "Name: Gary Cason Email: garydevon@att.net" at bounding box center [784, 218] width 1439 height 34
copy link "garydevon@att.net"
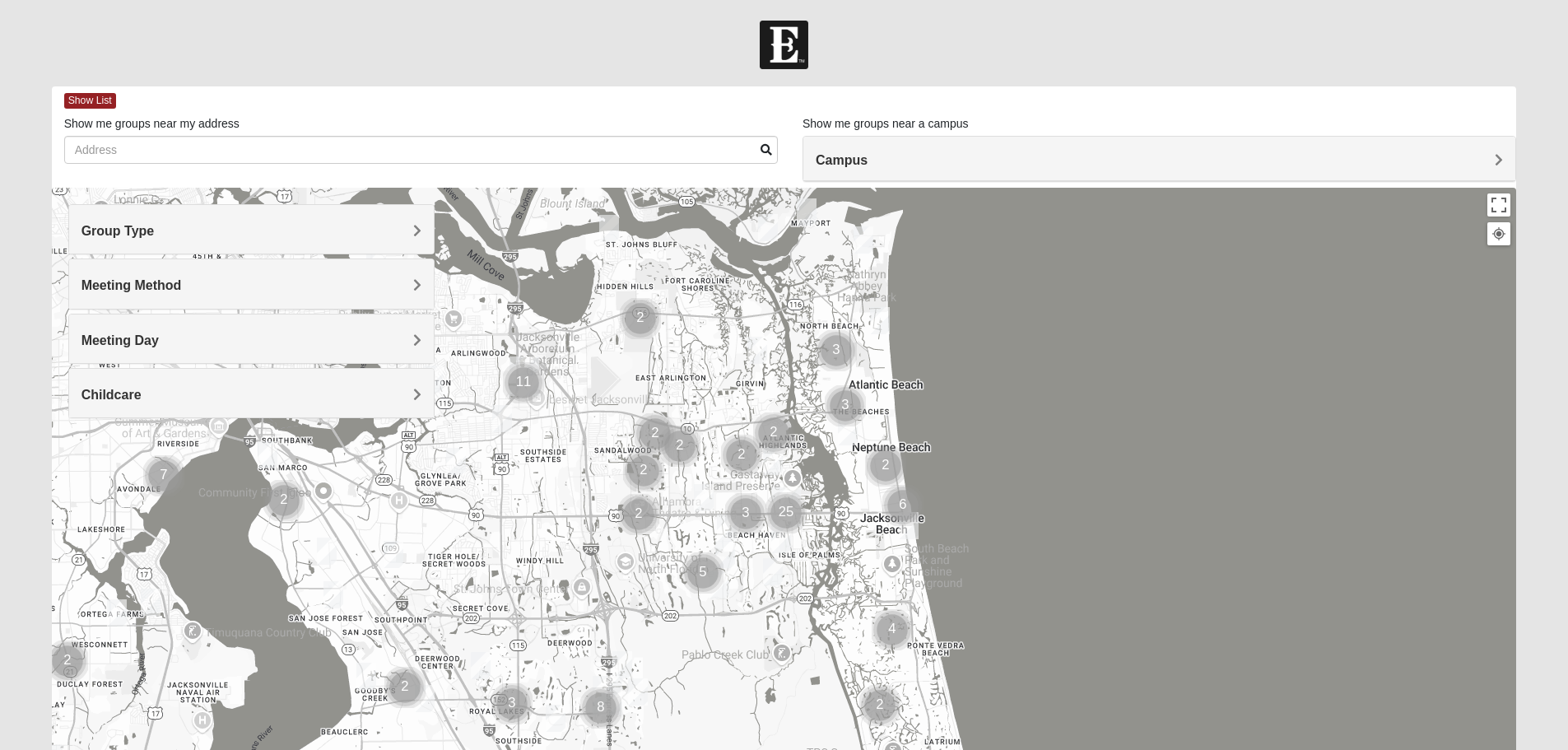
click at [360, 230] on h4 "Group Type" at bounding box center [251, 231] width 340 height 15
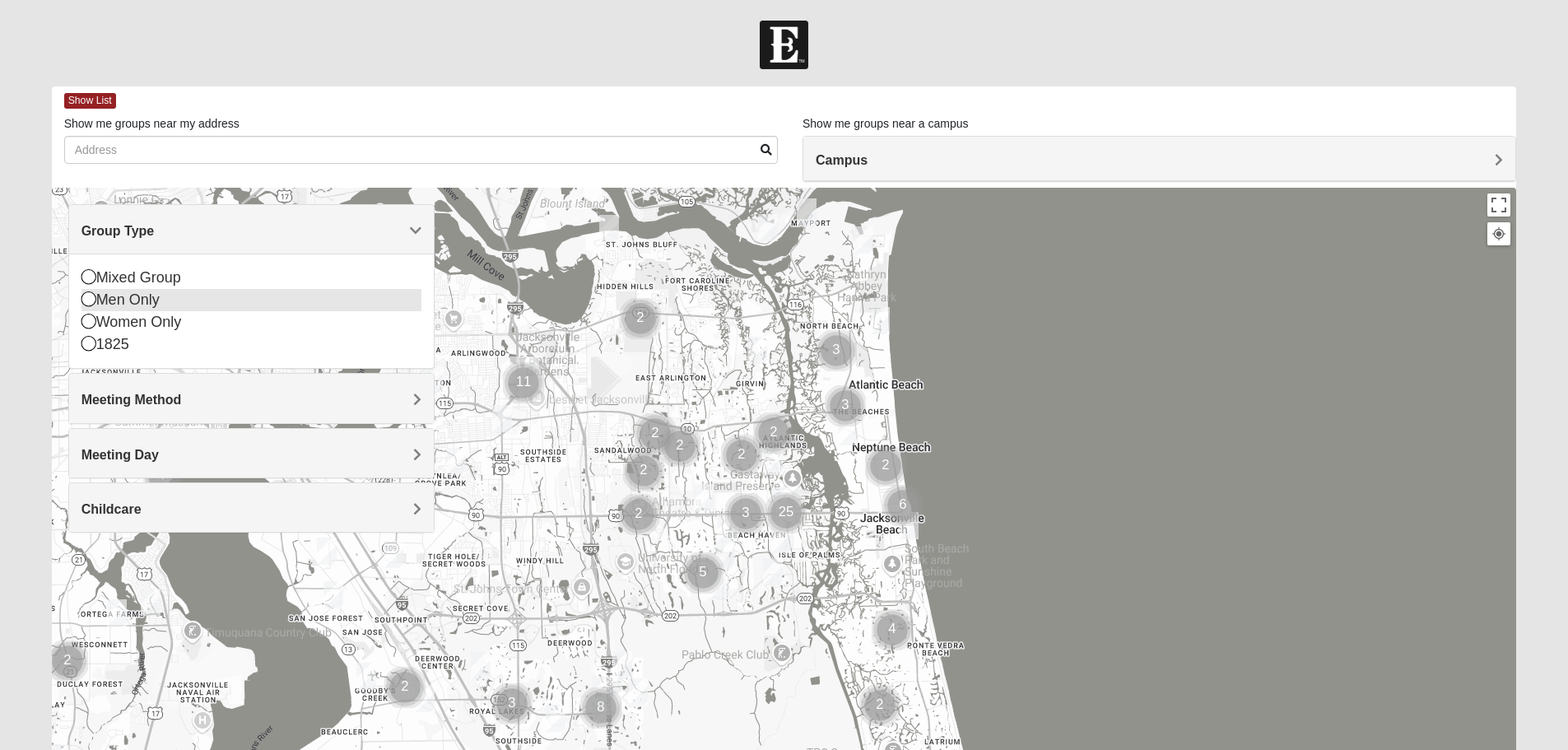
drag, startPoint x: 87, startPoint y: 323, endPoint x: 196, endPoint y: 298, distance: 111.8
click at [196, 298] on div "Mixed Group Men Only Women Only 1825" at bounding box center [251, 311] width 340 height 89
click at [90, 279] on icon at bounding box center [88, 276] width 15 height 15
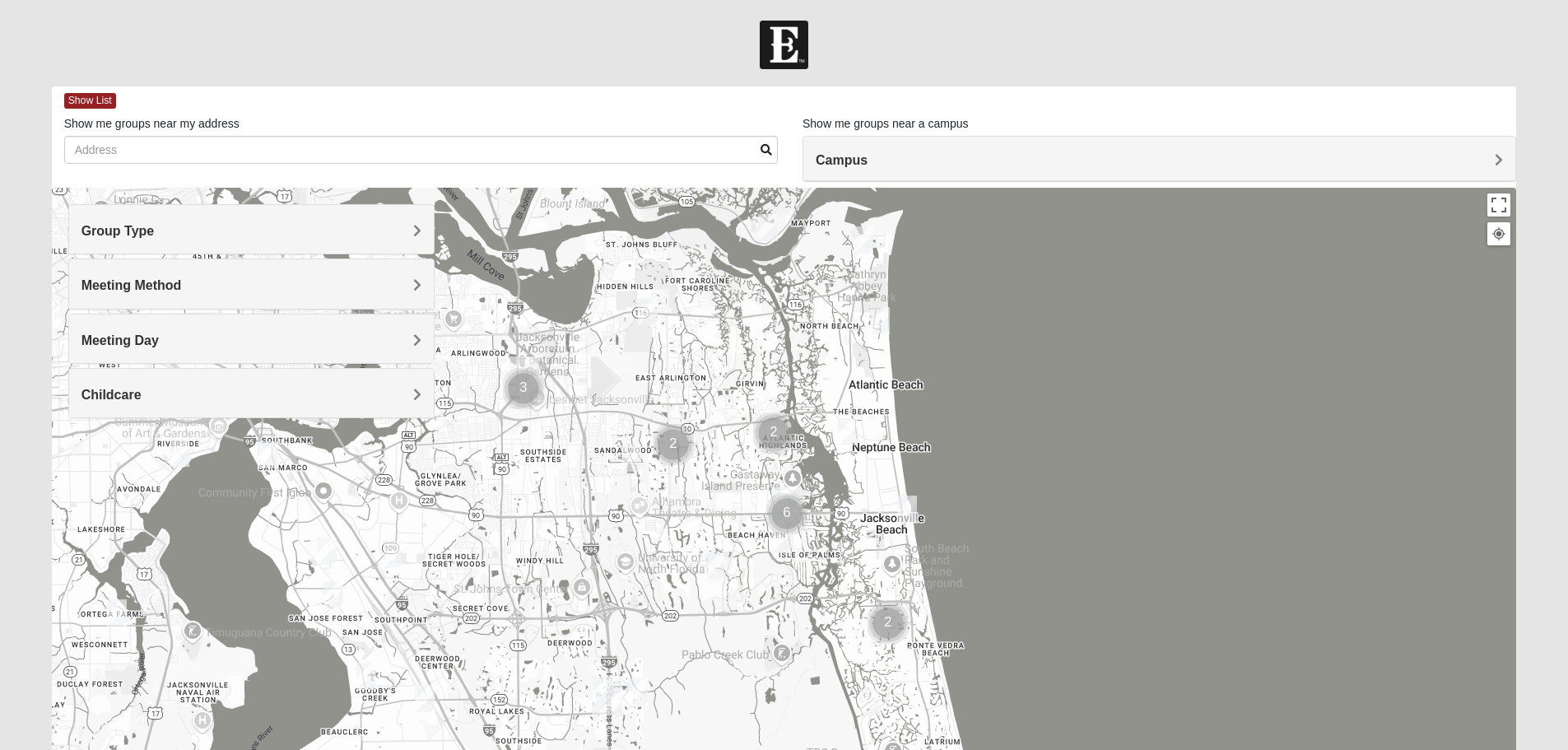
click at [157, 292] on span "Meeting Method" at bounding box center [131, 285] width 100 height 14
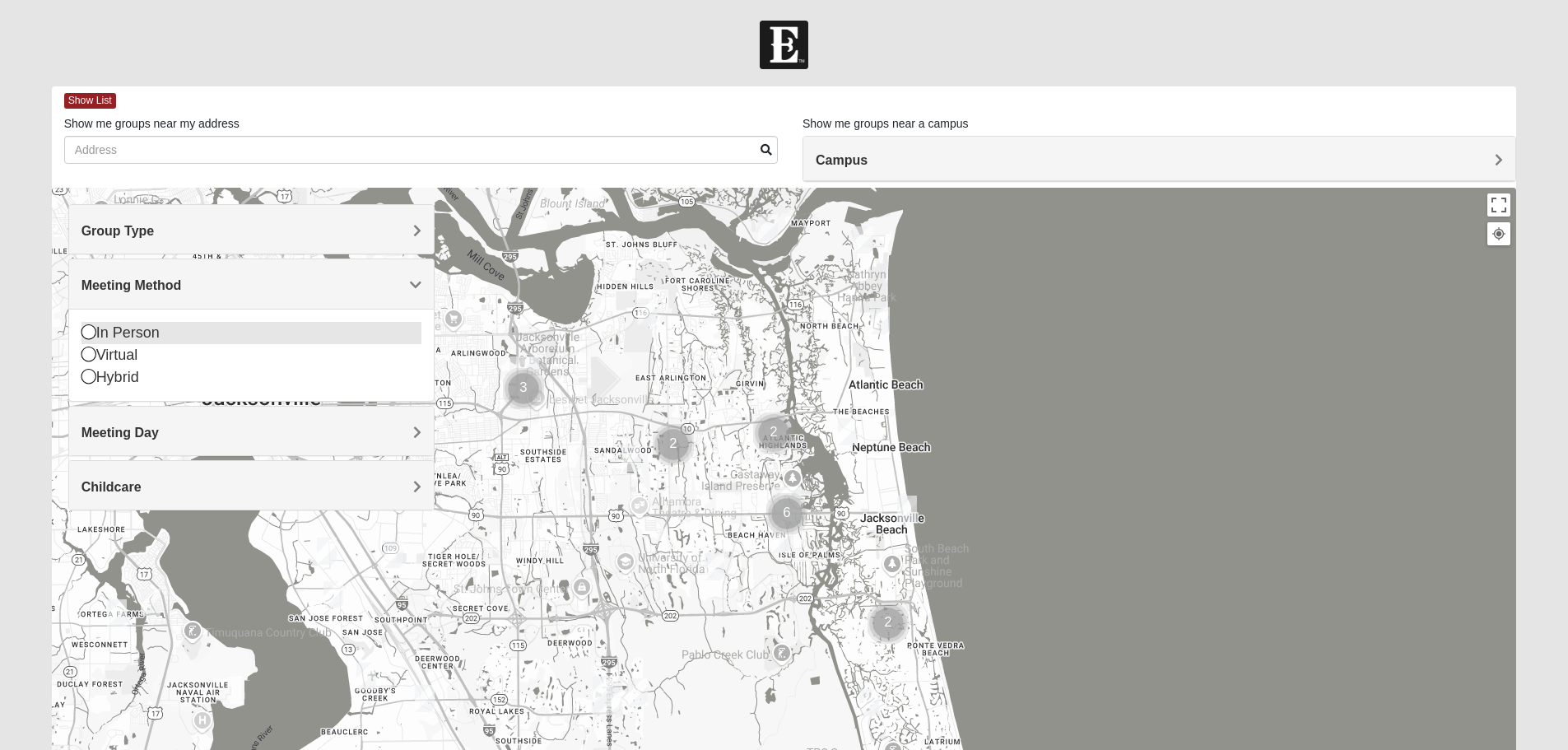
click at [133, 334] on div "In Person" at bounding box center [251, 333] width 340 height 22
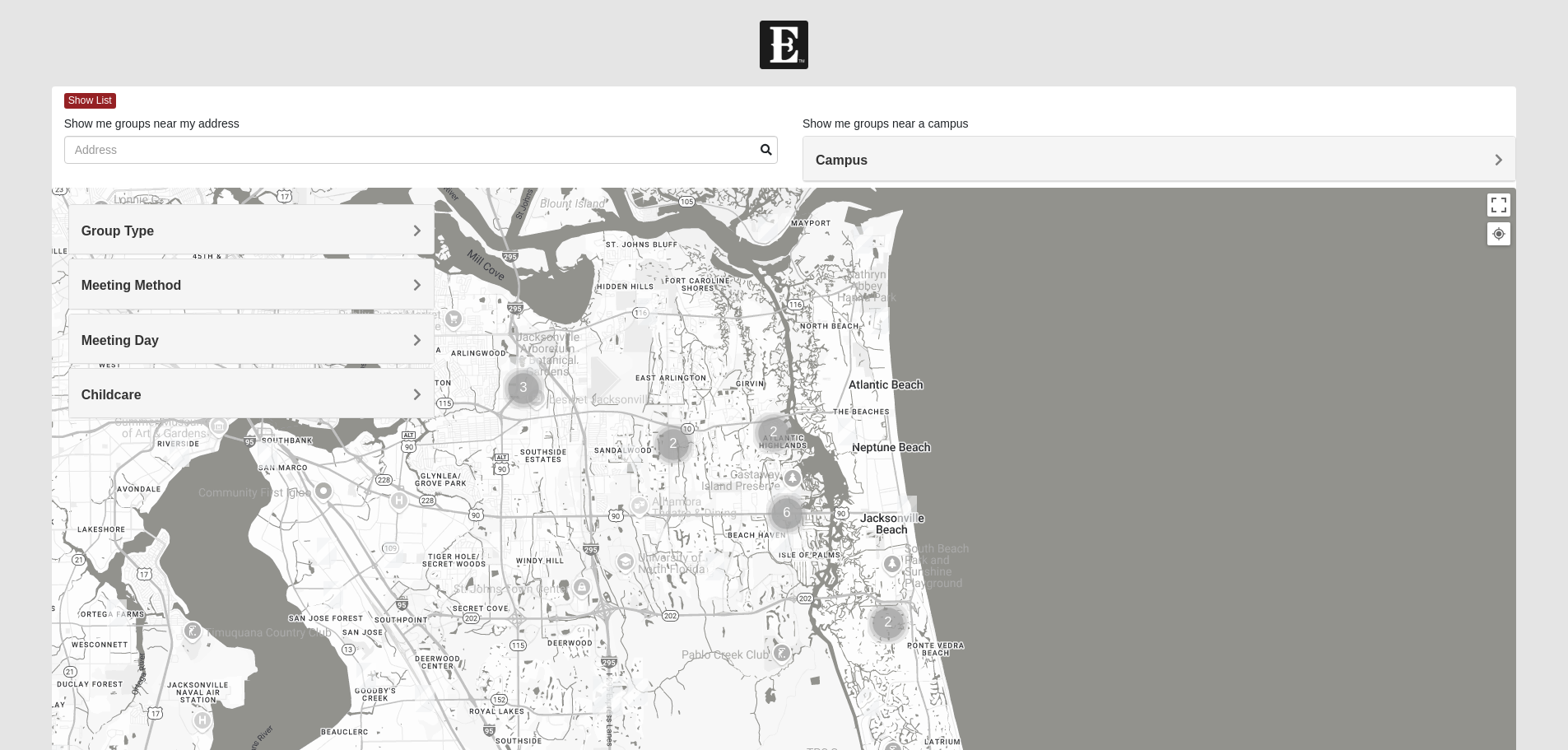
click at [143, 337] on span "Meeting Day" at bounding box center [120, 340] width 77 height 14
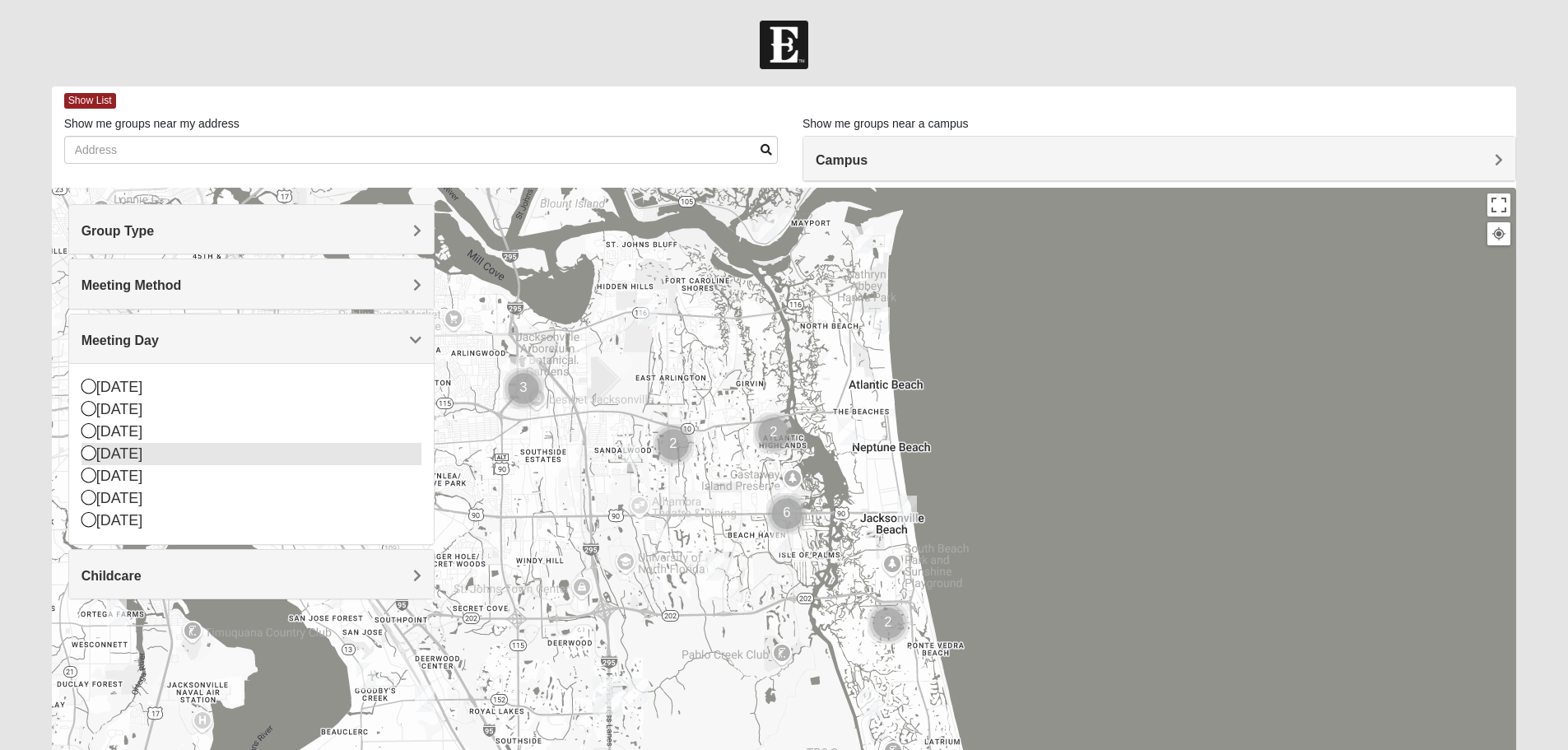
click at [90, 456] on icon at bounding box center [88, 452] width 15 height 15
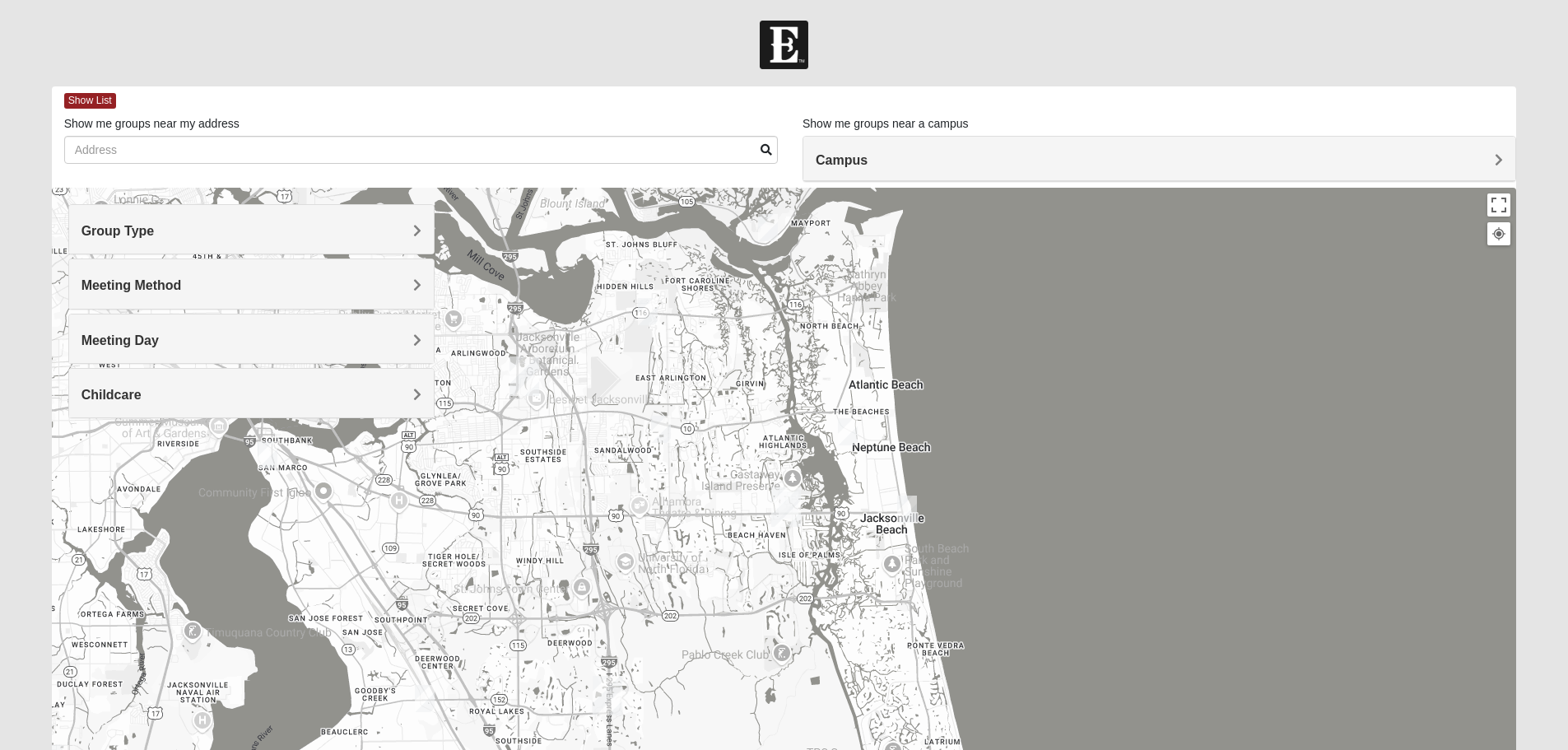
click at [281, 406] on div "Childcare" at bounding box center [251, 393] width 364 height 49
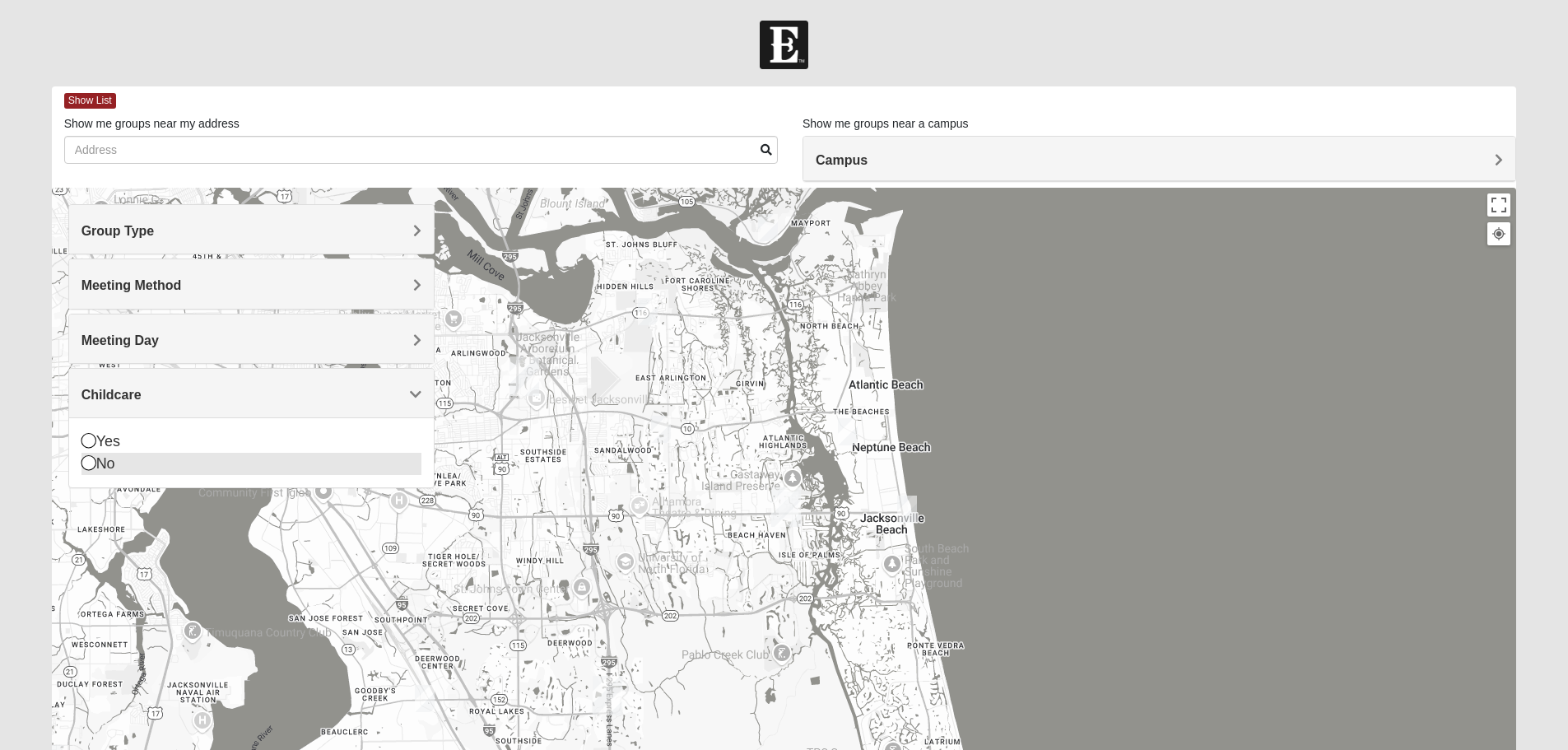
click at [81, 461] on icon at bounding box center [88, 462] width 15 height 15
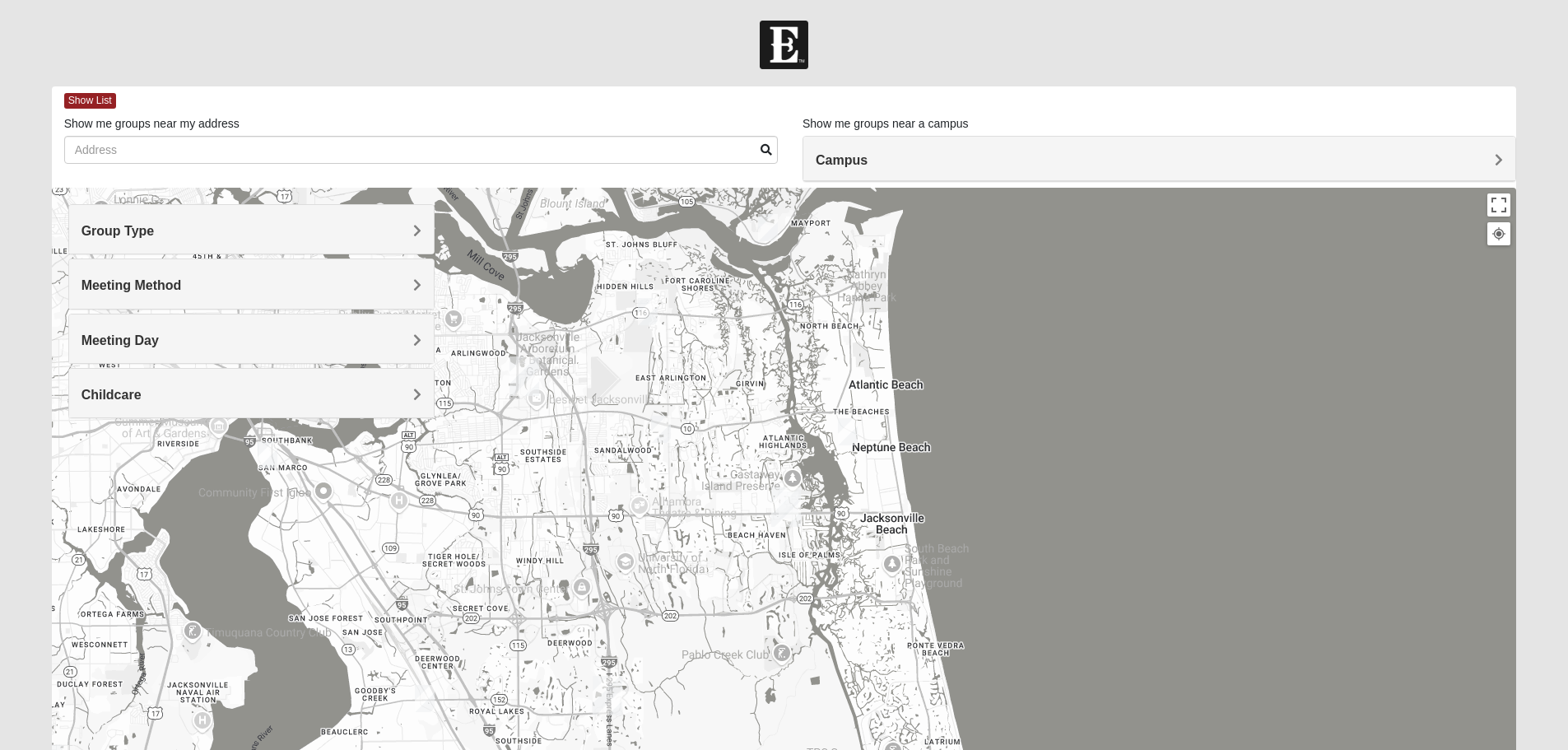
click at [849, 429] on img "Mixed Carter 32266" at bounding box center [847, 432] width 20 height 27
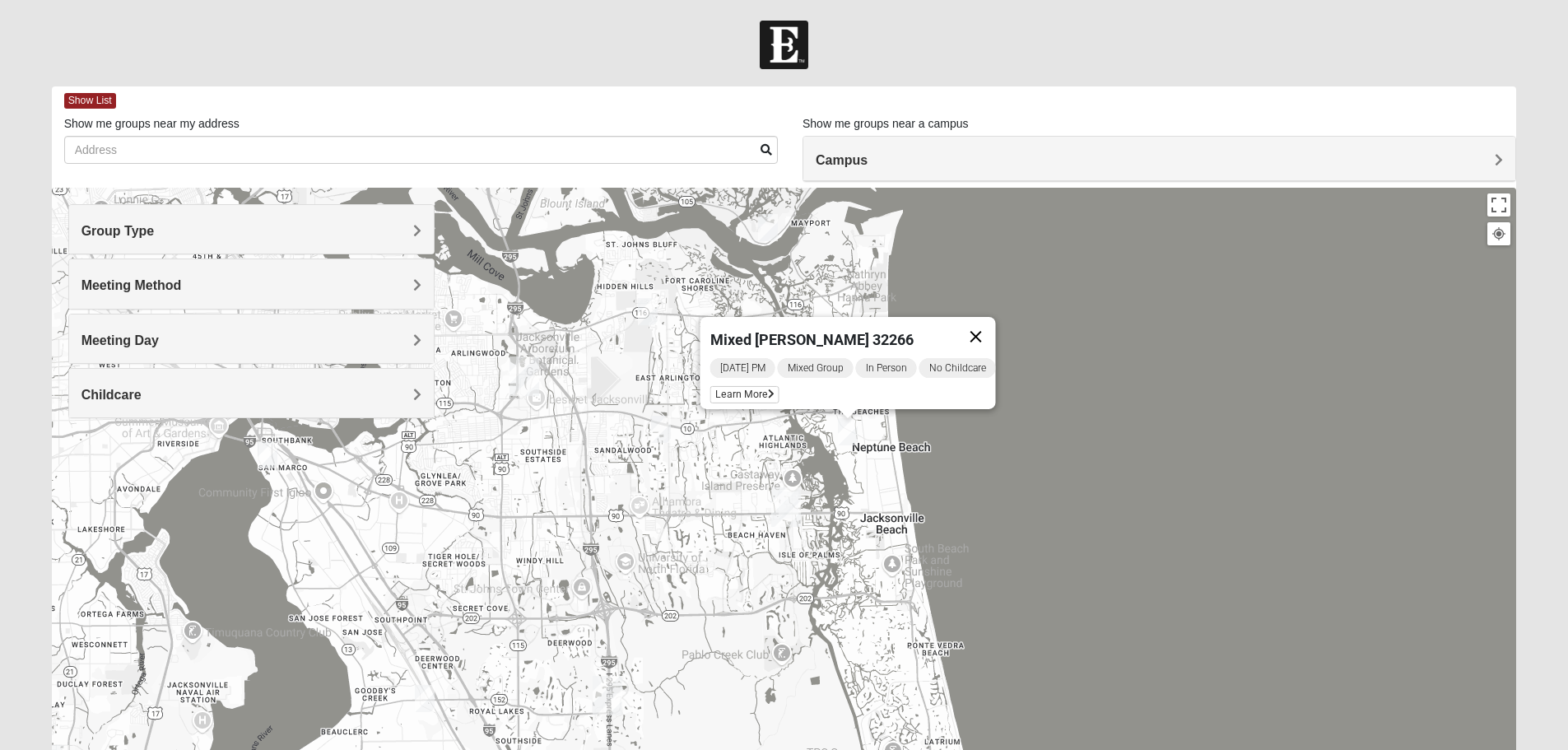
click at [995, 324] on button "Close" at bounding box center [975, 336] width 39 height 39
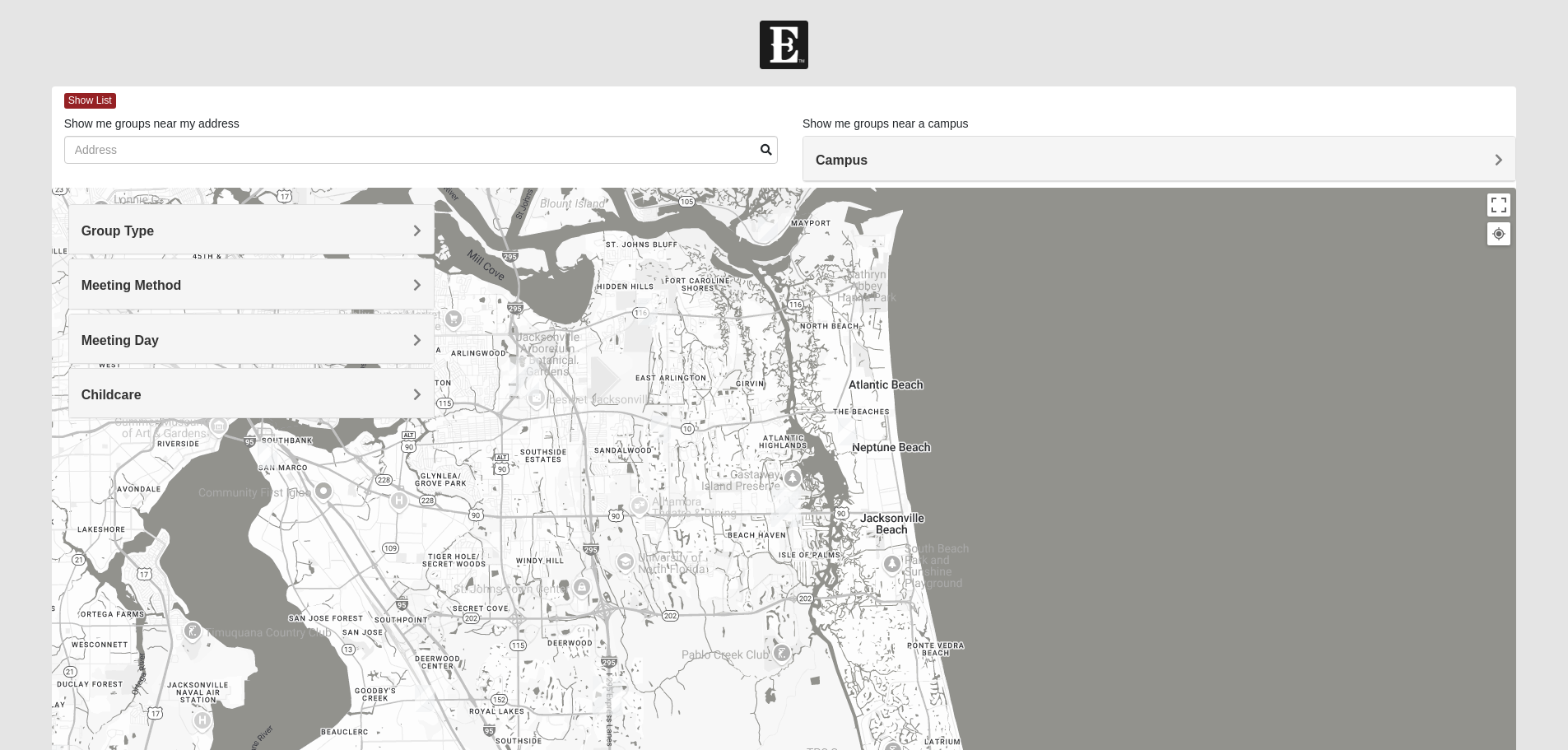
click at [368, 239] on div "Group Type" at bounding box center [251, 229] width 364 height 49
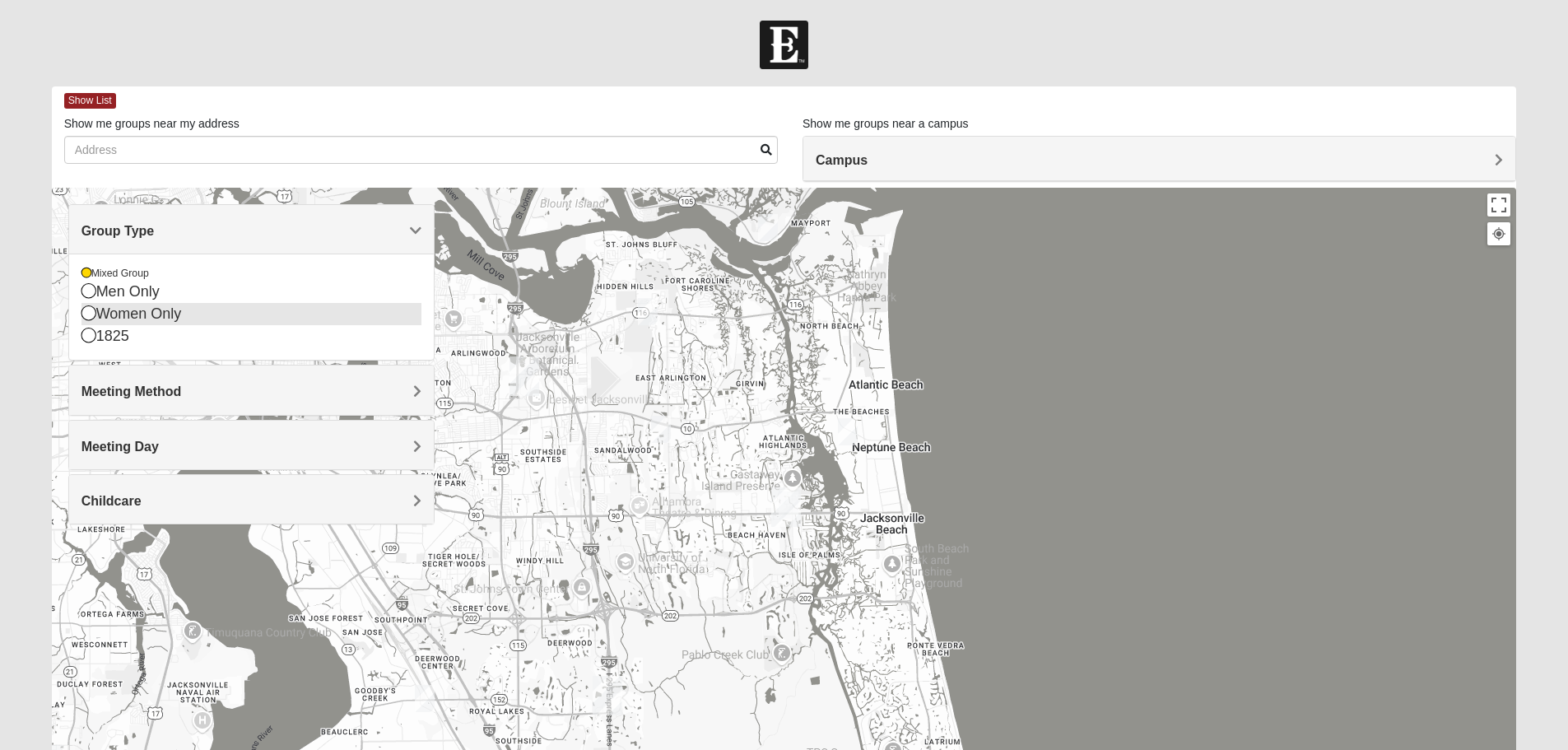
click at [89, 318] on icon at bounding box center [88, 312] width 15 height 15
